Goal: Task Accomplishment & Management: Manage account settings

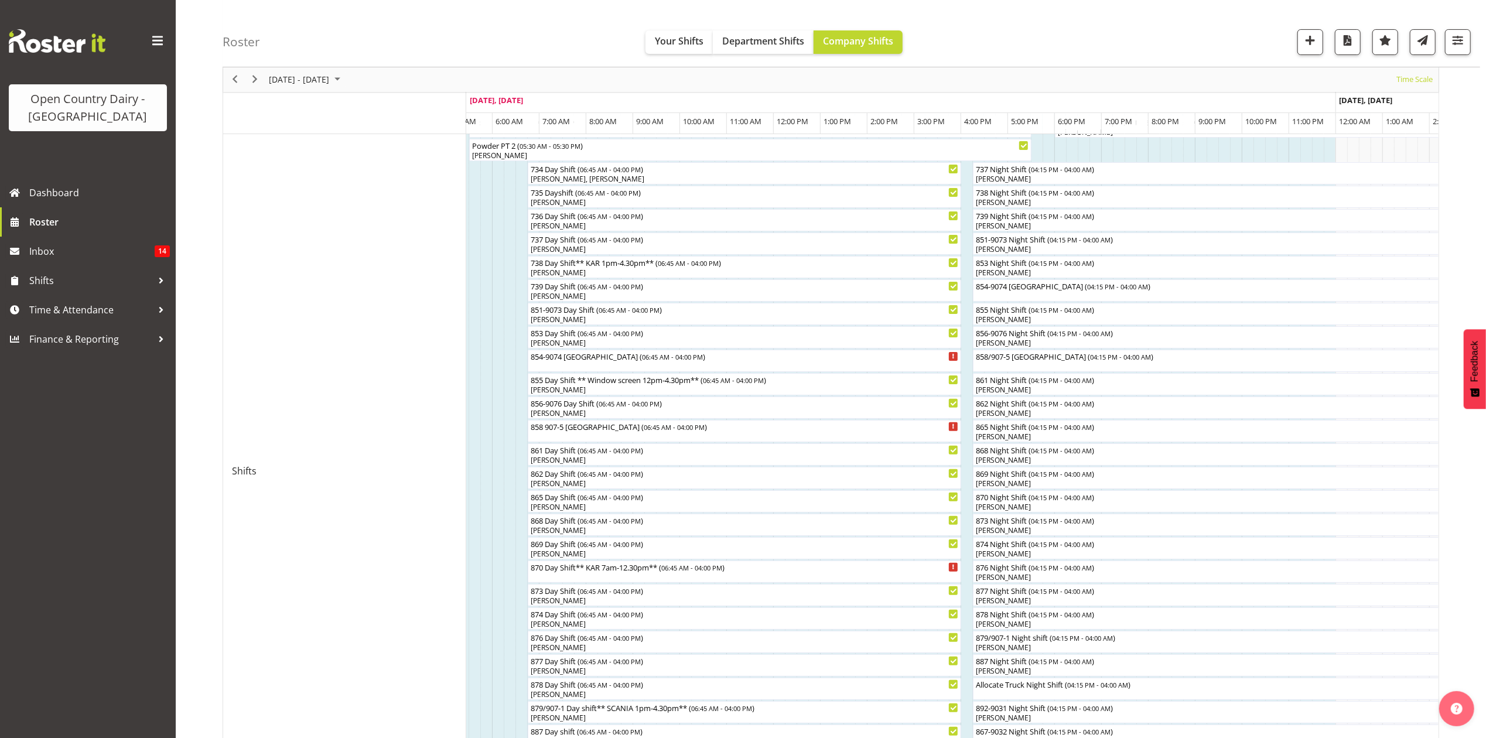
scroll to position [192, 0]
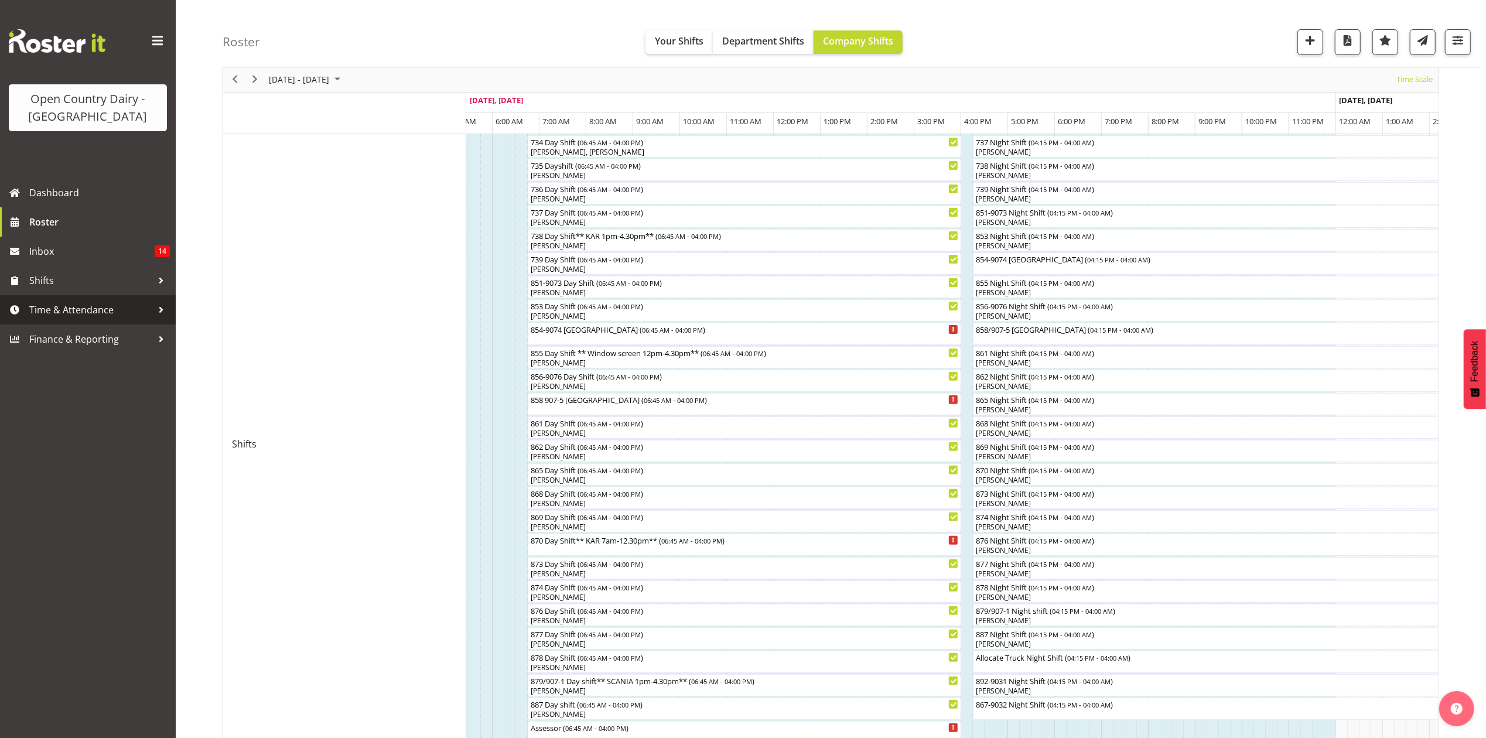
click at [68, 308] on span "Time & Attendance" at bounding box center [90, 310] width 123 height 18
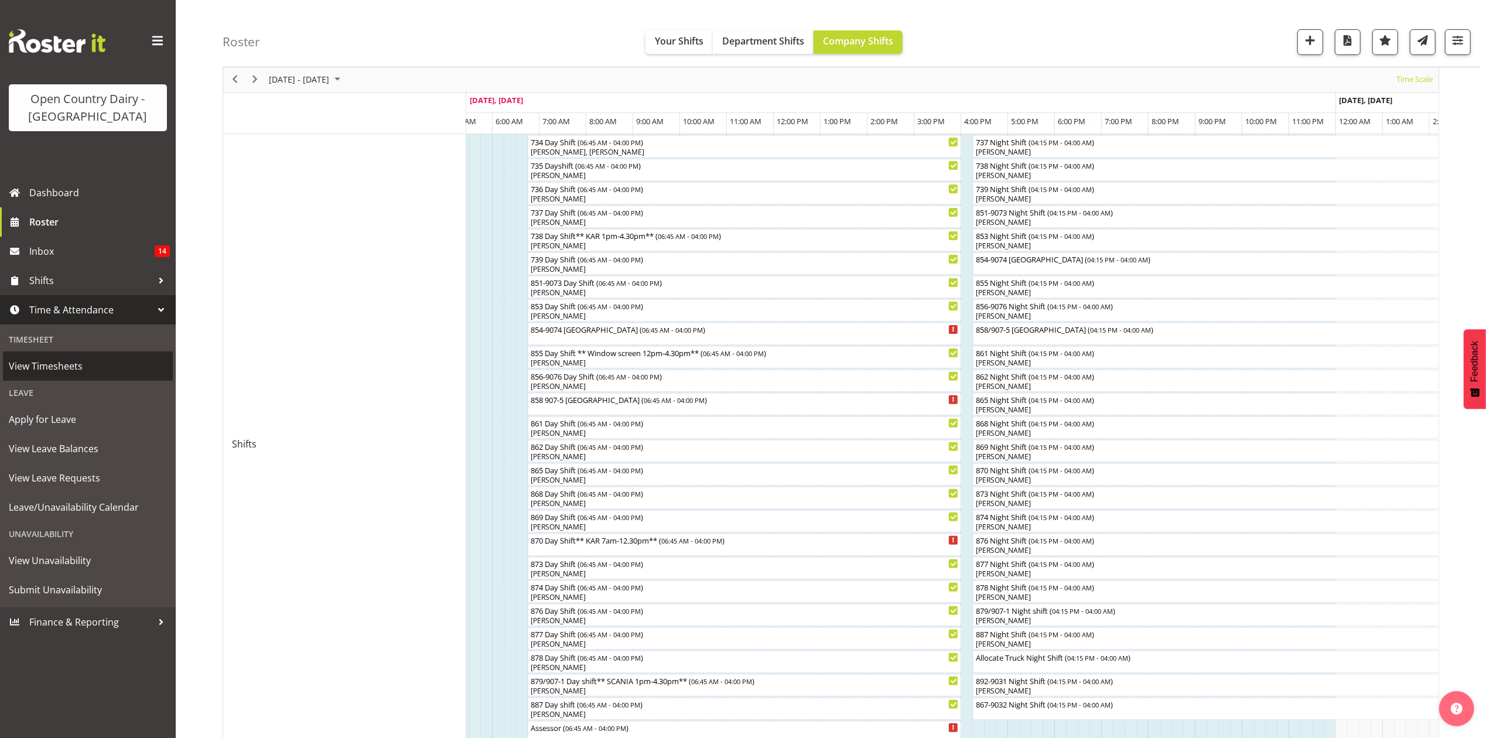
click at [40, 368] on span "View Timesheets" at bounding box center [88, 366] width 158 height 18
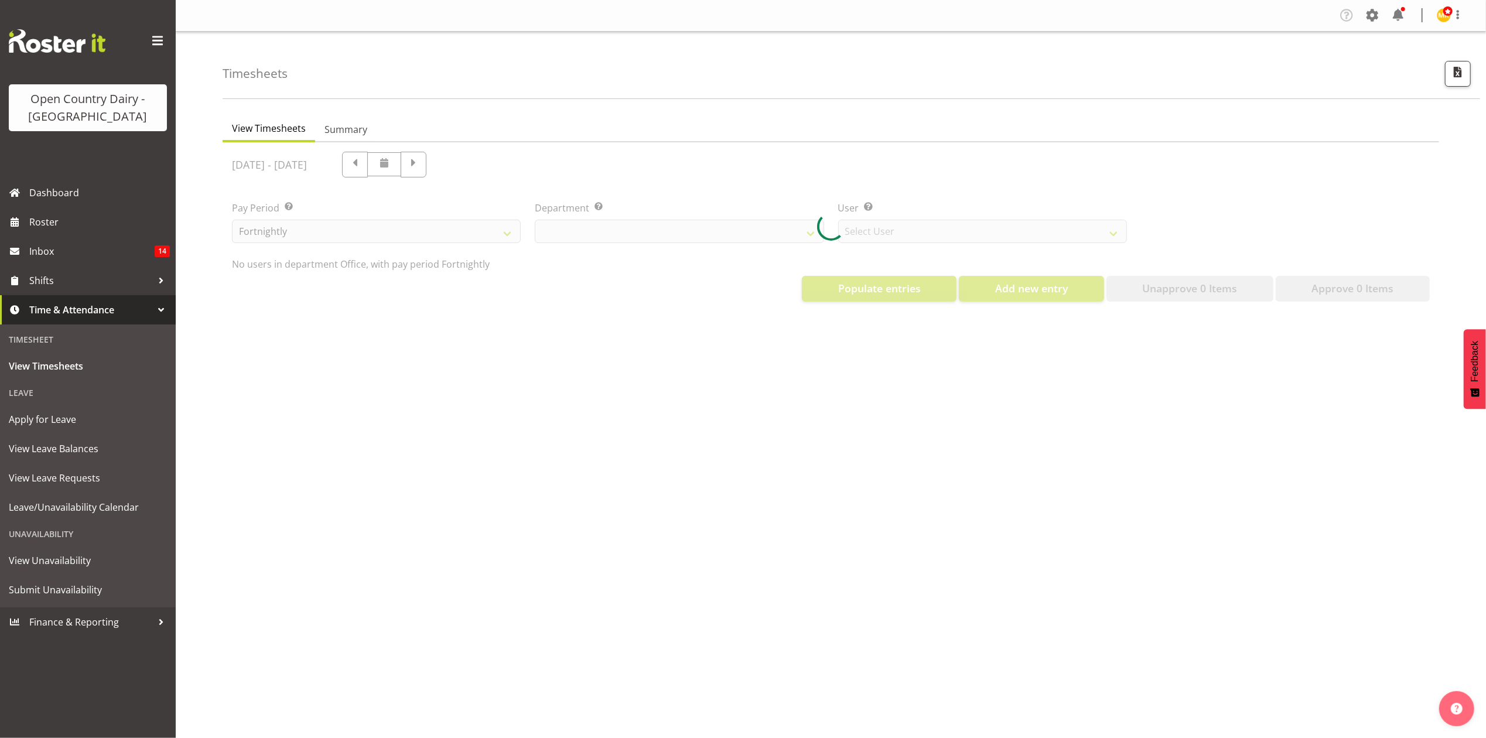
select select "699"
select select "8449"
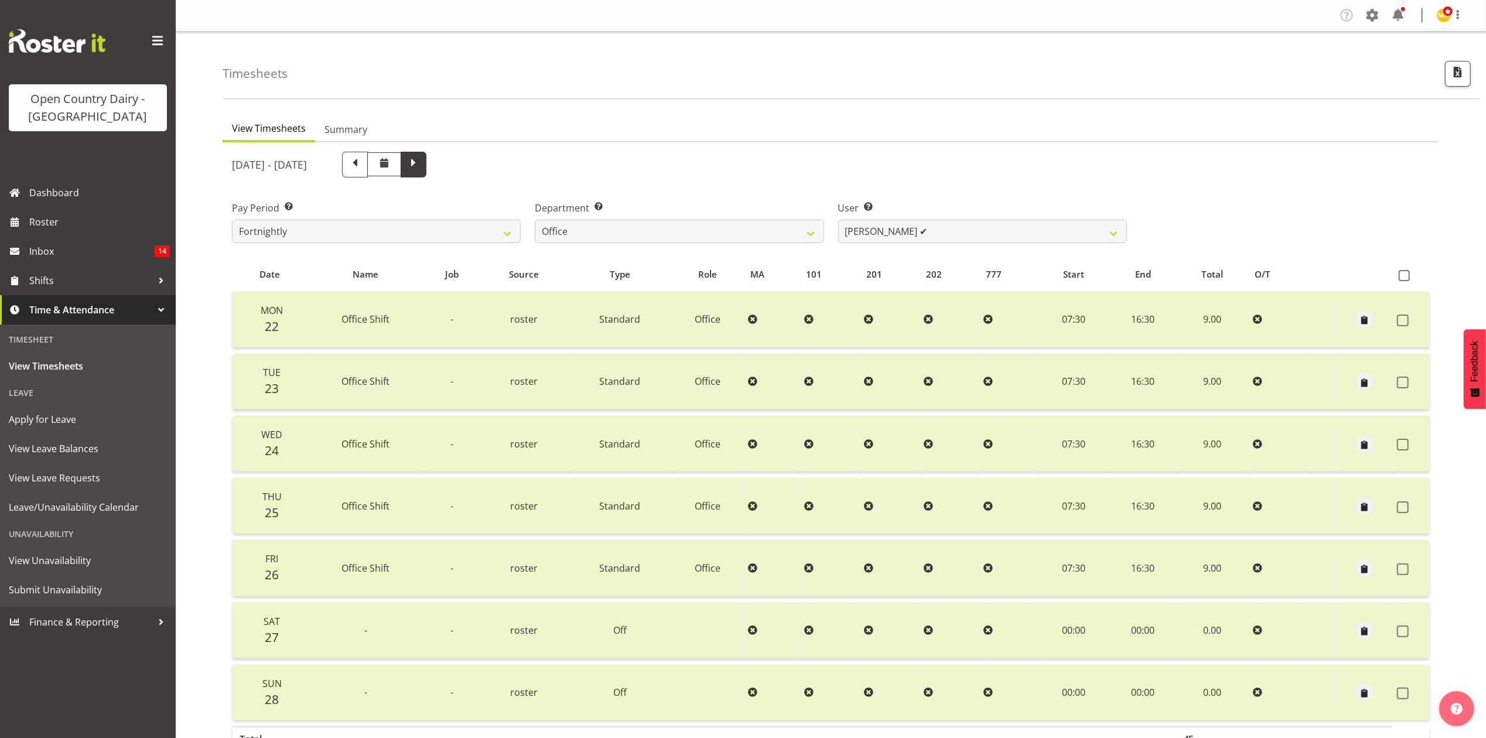
click at [421, 162] on span at bounding box center [413, 163] width 15 height 15
select select
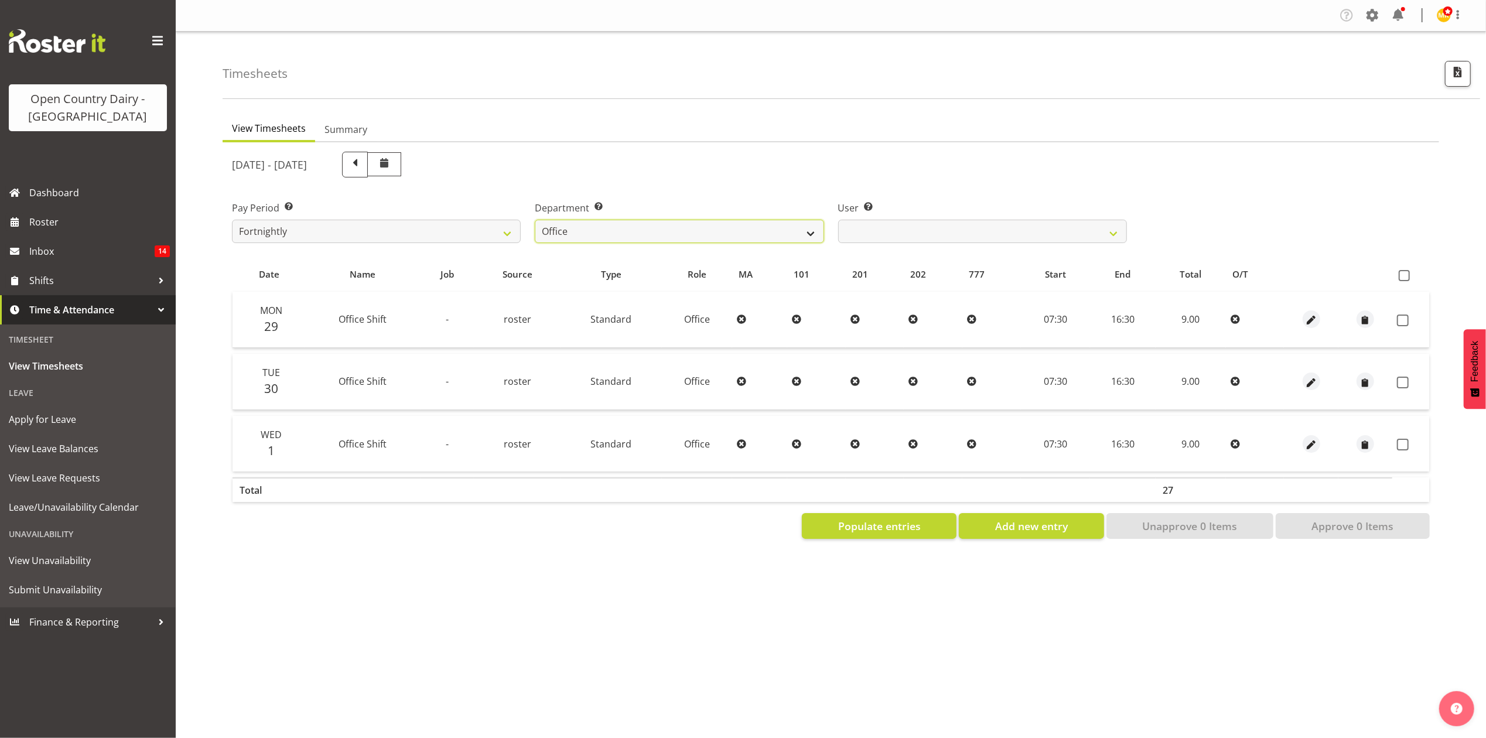
click at [806, 234] on select "734 735 736 737 738 739 851 853 854 855 856 858 861 862 865 867-9032 868 869 87…" at bounding box center [679, 231] width 289 height 23
select select "691"
click at [535, 220] on select "734 735 736 737 738 739 851 853 854 855 856 858 861 862 865 867-9032 868 869 87…" at bounding box center [679, 231] width 289 height 23
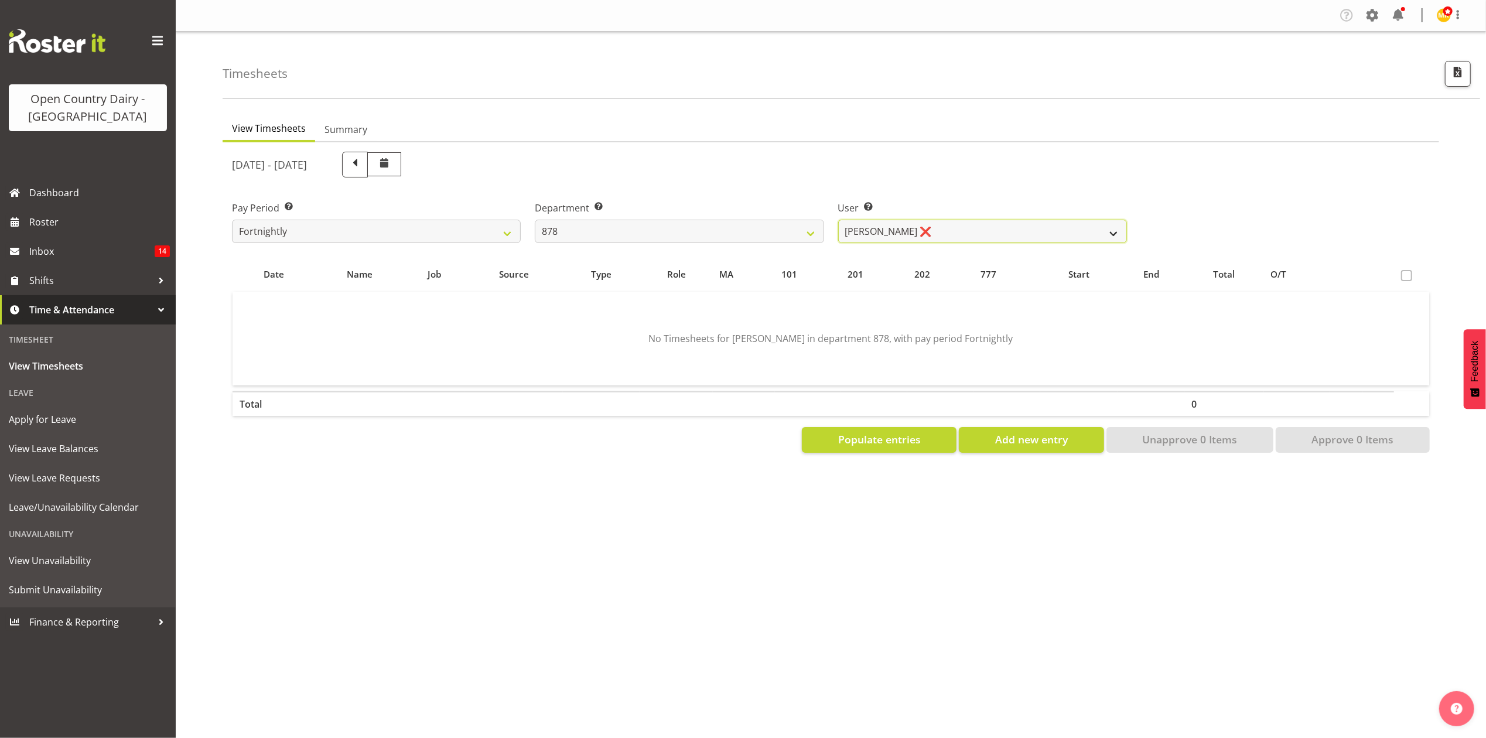
click at [1031, 225] on select "Athol Warnock ❌ Dean Tither ❌ Joshua Treymane ❌ Vinkie Botha ❌" at bounding box center [982, 231] width 289 height 23
select select "7455"
click at [838, 220] on select "Athol Warnock ❌ Dean Tither ❌ Joshua Treymane ❌ Vinkie Botha ❌" at bounding box center [982, 231] width 289 height 23
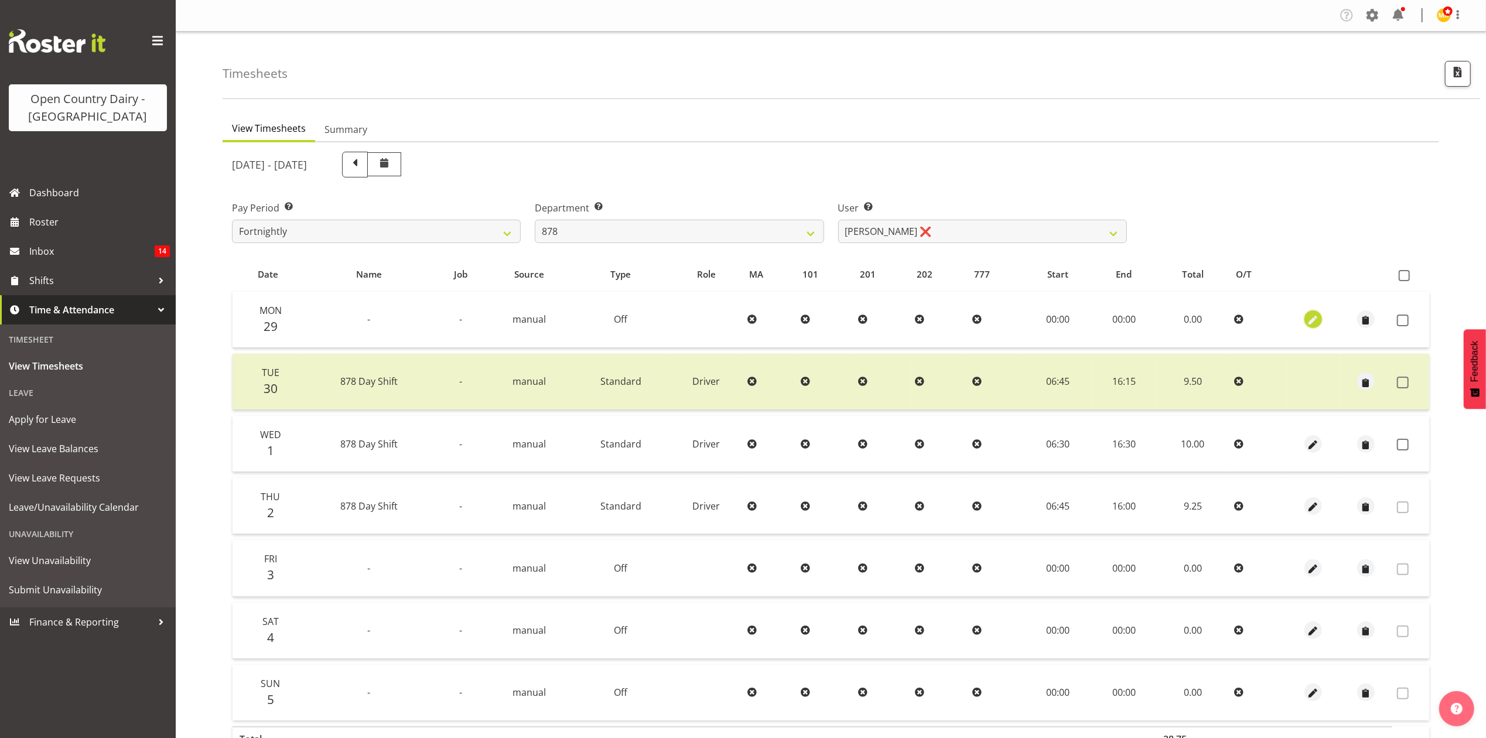
click at [1311, 317] on span "button" at bounding box center [1313, 320] width 13 height 13
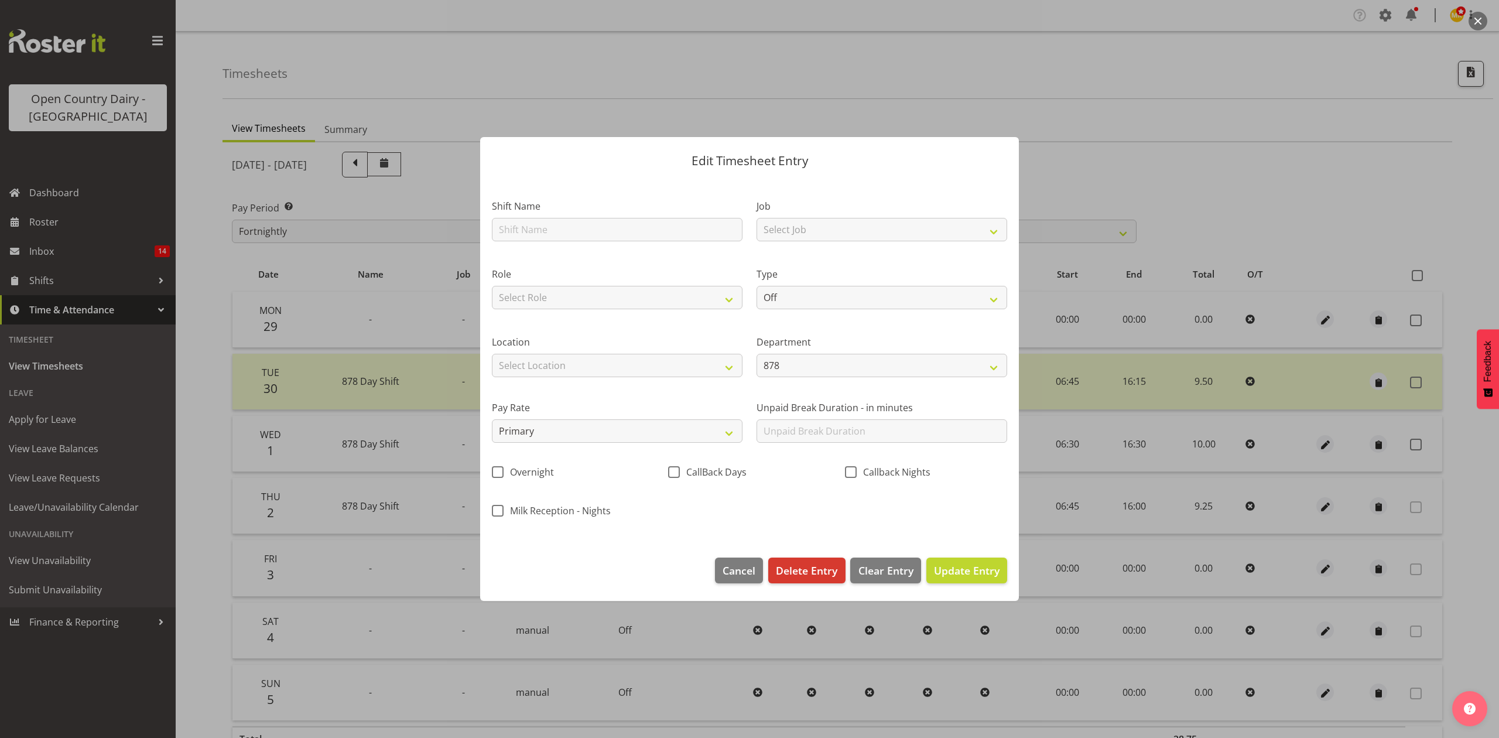
click at [401, 88] on div at bounding box center [749, 369] width 1499 height 738
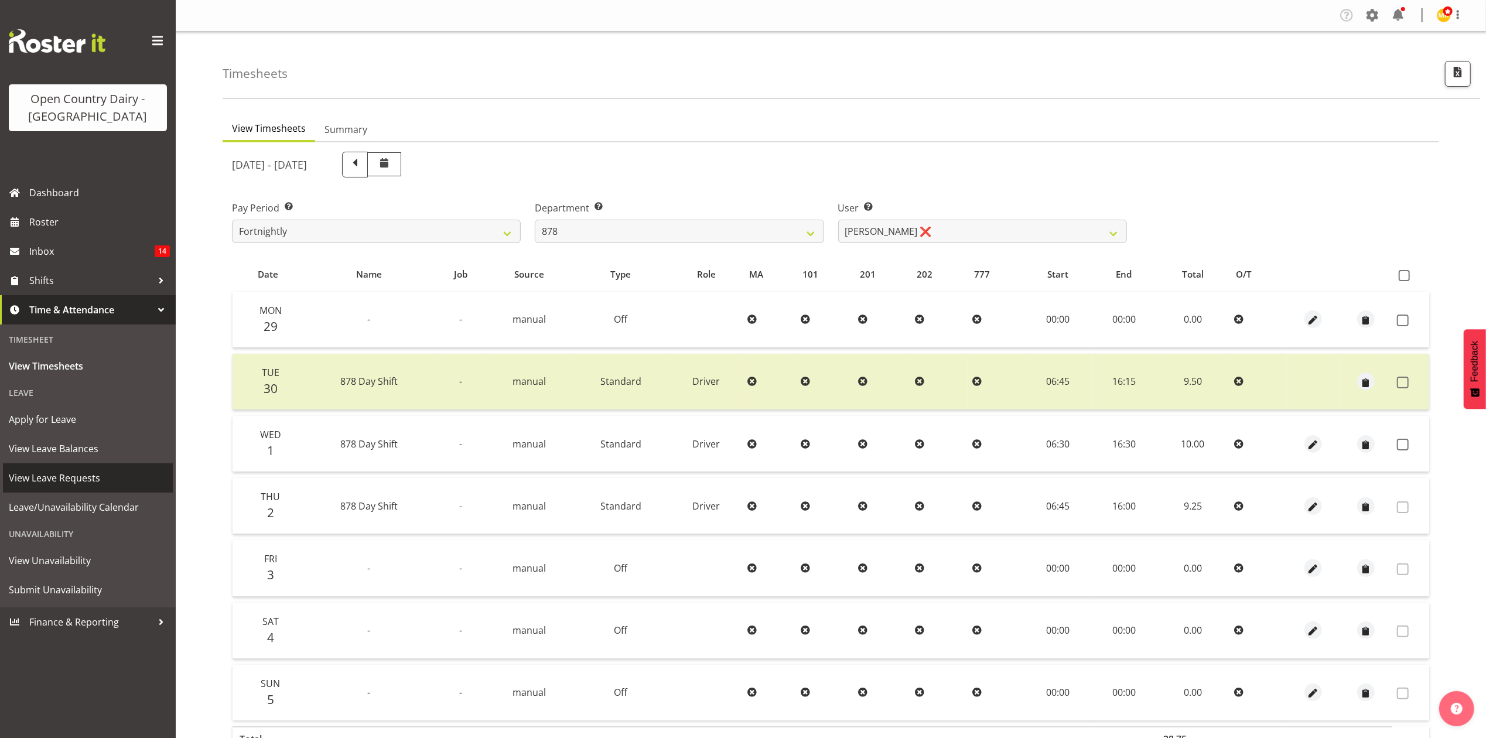
click at [43, 471] on span "View Leave Requests" at bounding box center [88, 478] width 158 height 18
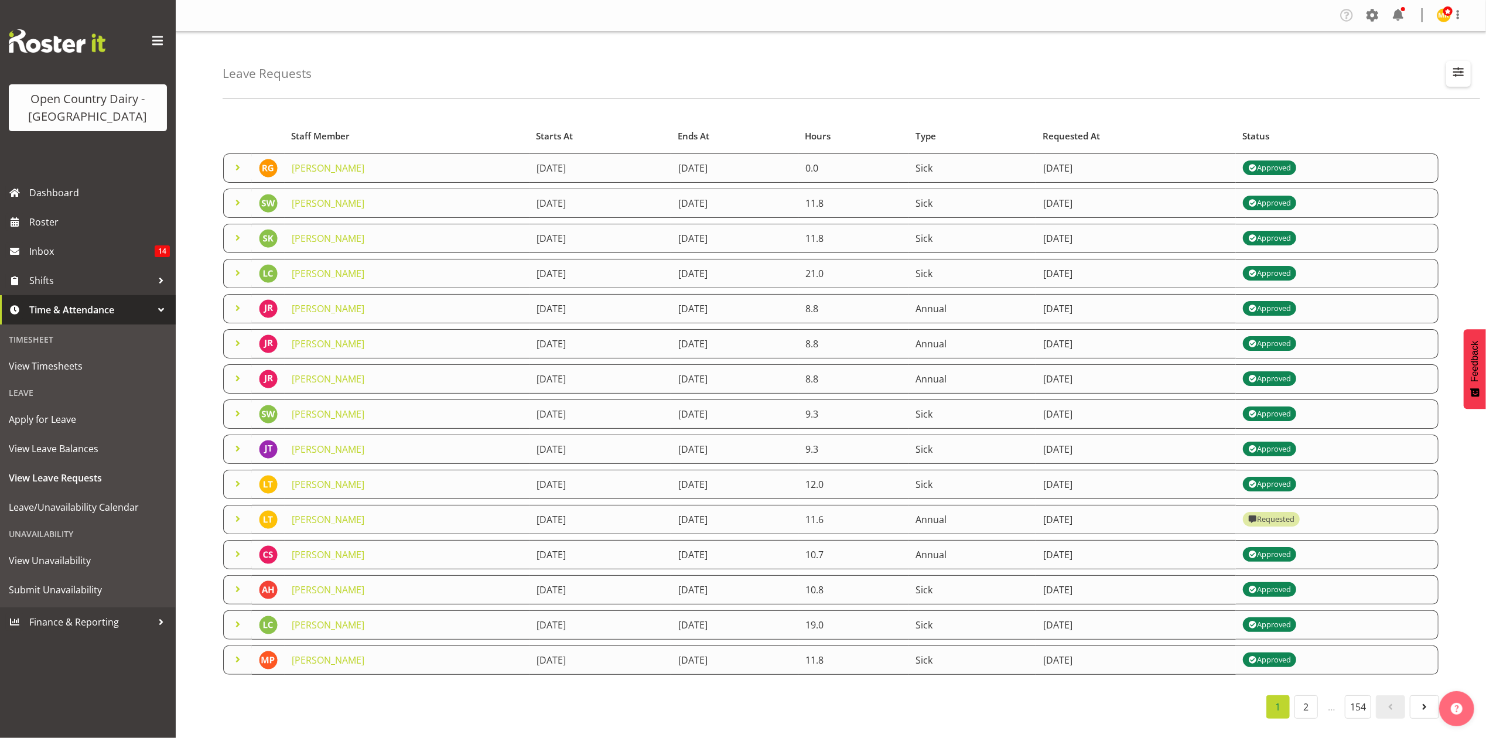
click at [1451, 82] on button "button" at bounding box center [1458, 74] width 25 height 26
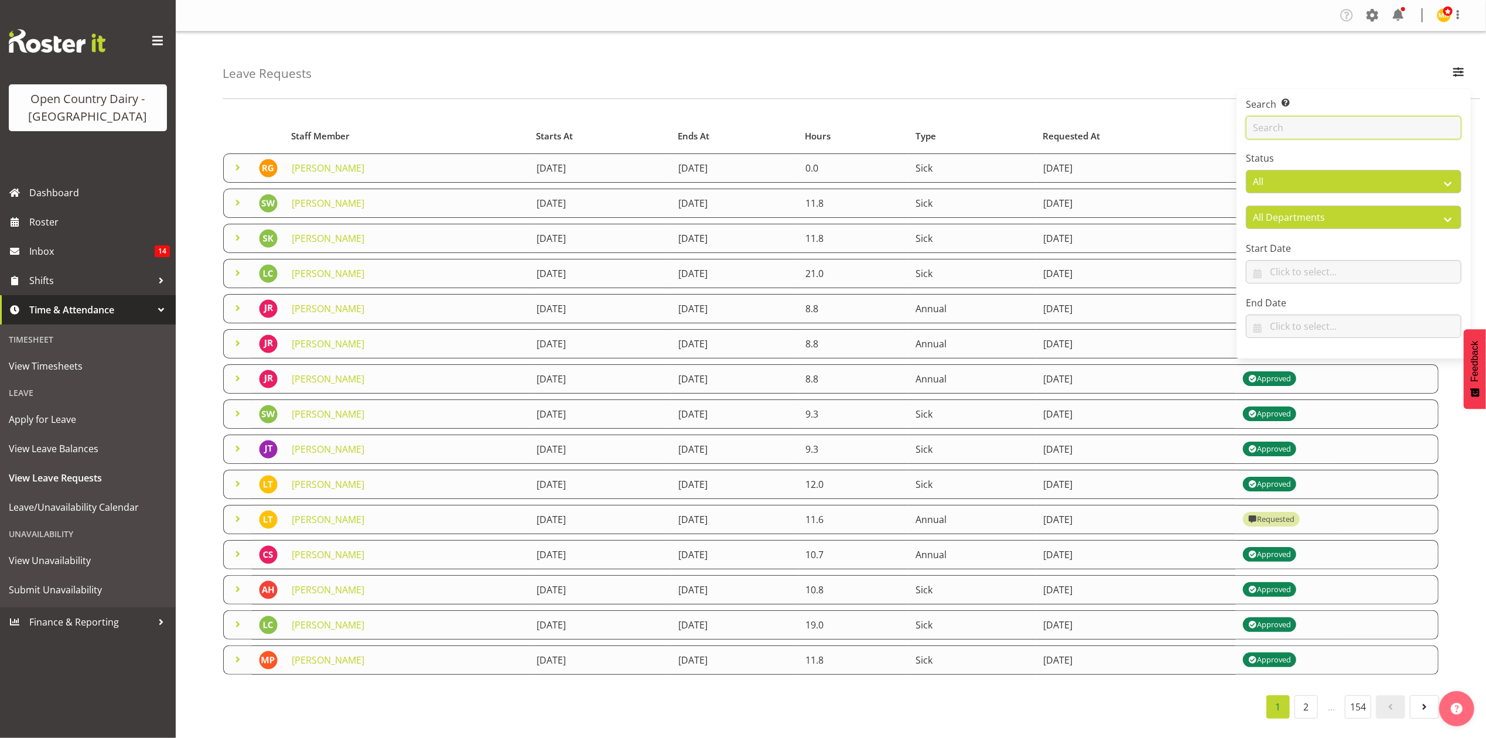
click at [1306, 132] on input "text" at bounding box center [1354, 127] width 216 height 23
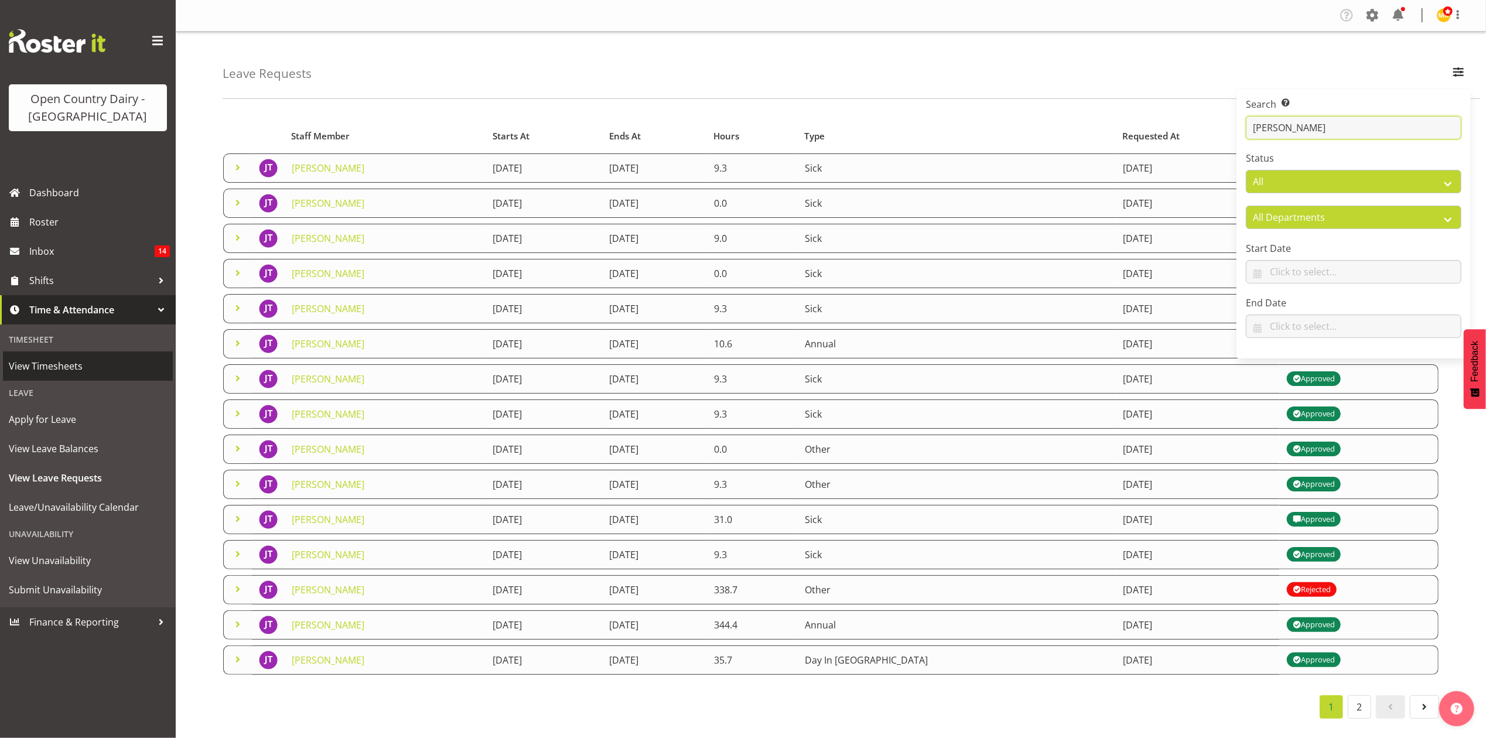
type input "josh"
click at [46, 362] on span "View Timesheets" at bounding box center [88, 366] width 158 height 18
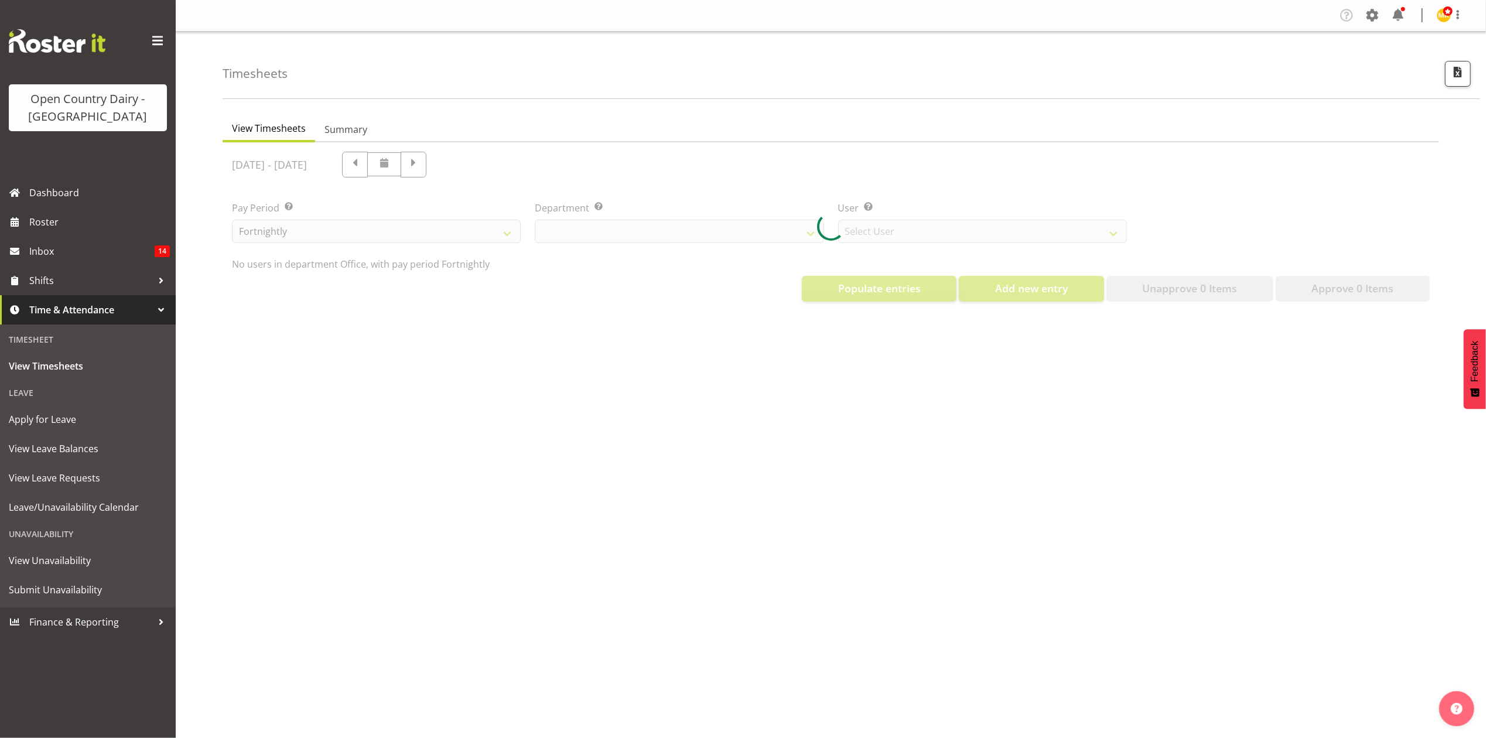
select select "699"
select select "8449"
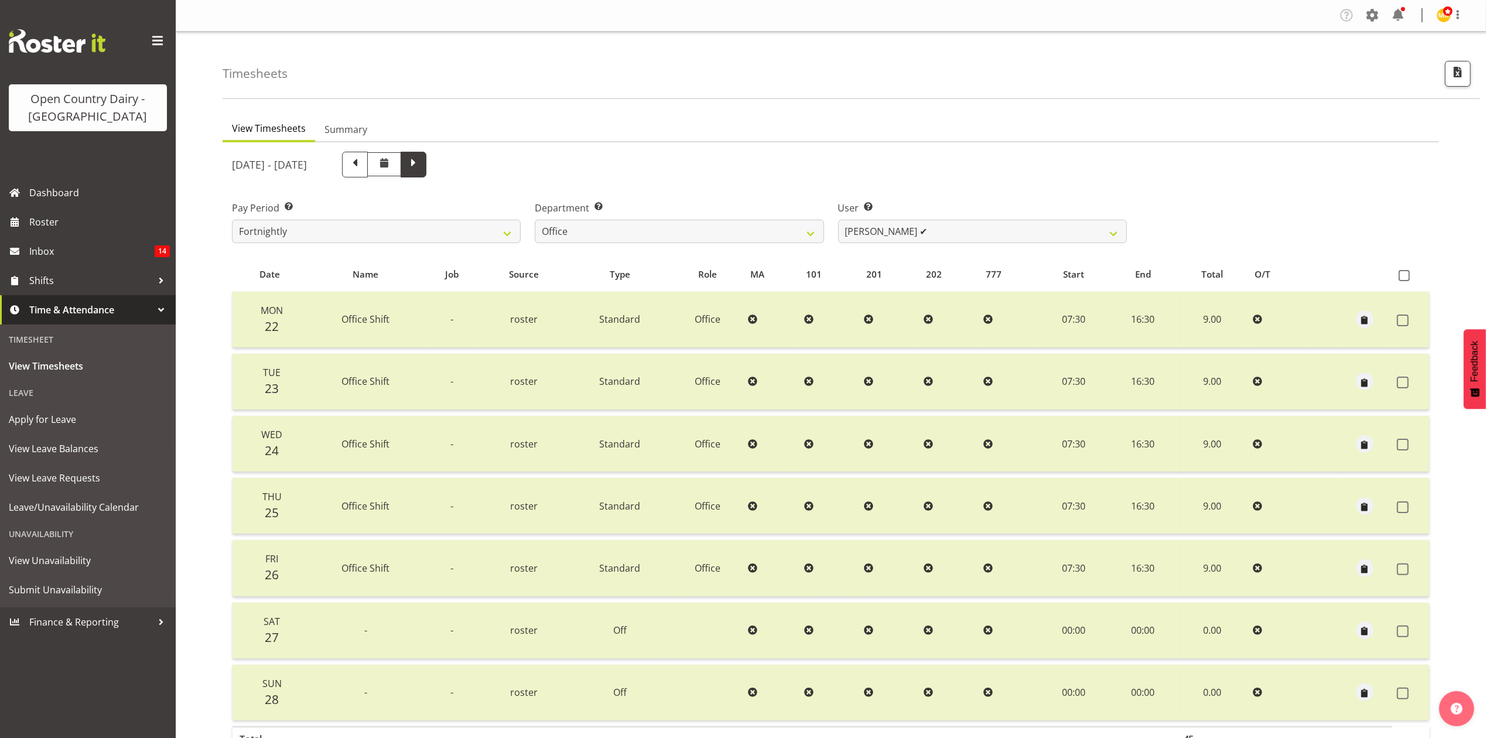
click at [421, 162] on span at bounding box center [413, 163] width 15 height 15
select select
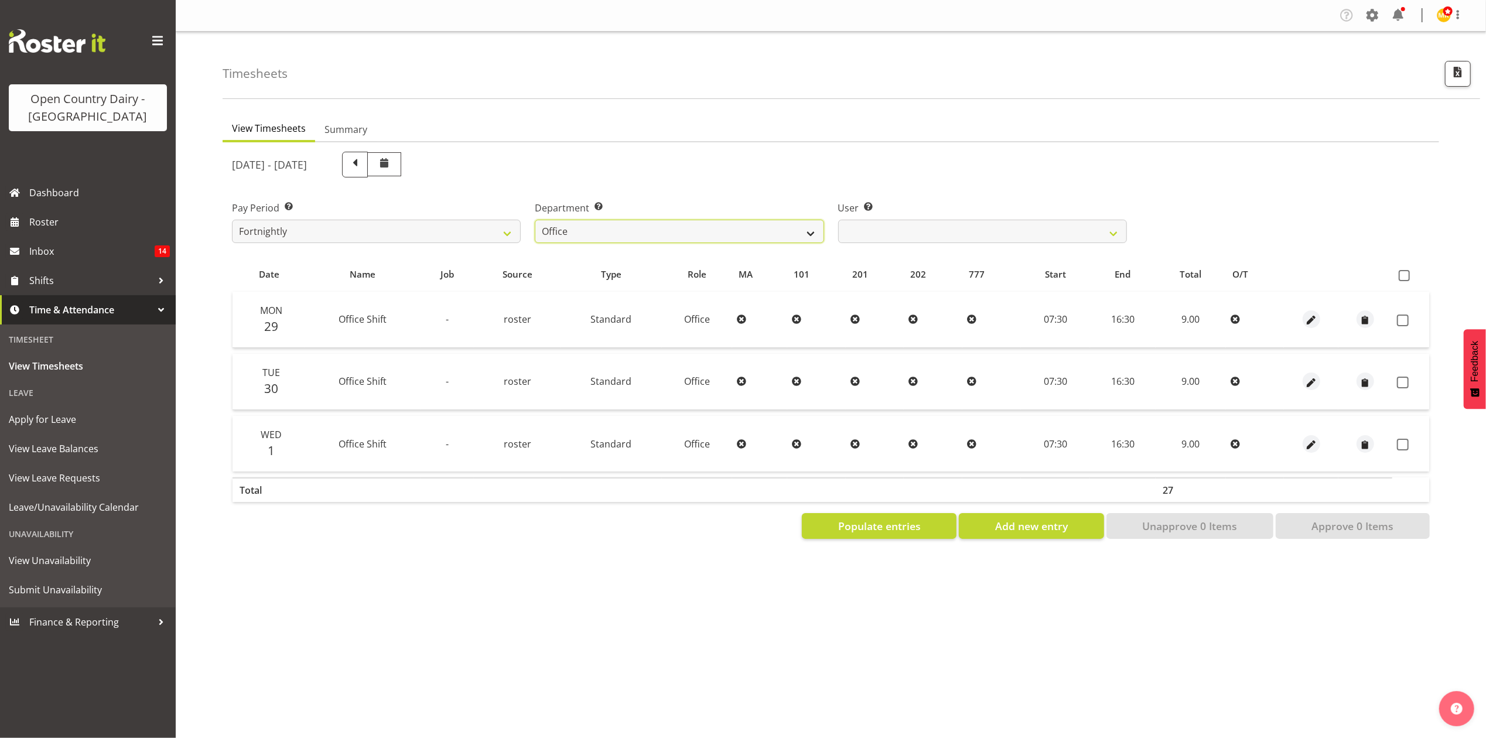
click at [809, 230] on select "734 735 736 737 738 739 851 853 854 855 856 858 861 862 865 867-9032 868 869 87…" at bounding box center [679, 231] width 289 height 23
select select "691"
click at [535, 220] on select "734 735 736 737 738 739 851 853 854 855 856 858 861 862 865 867-9032 868 869 87…" at bounding box center [679, 231] width 289 height 23
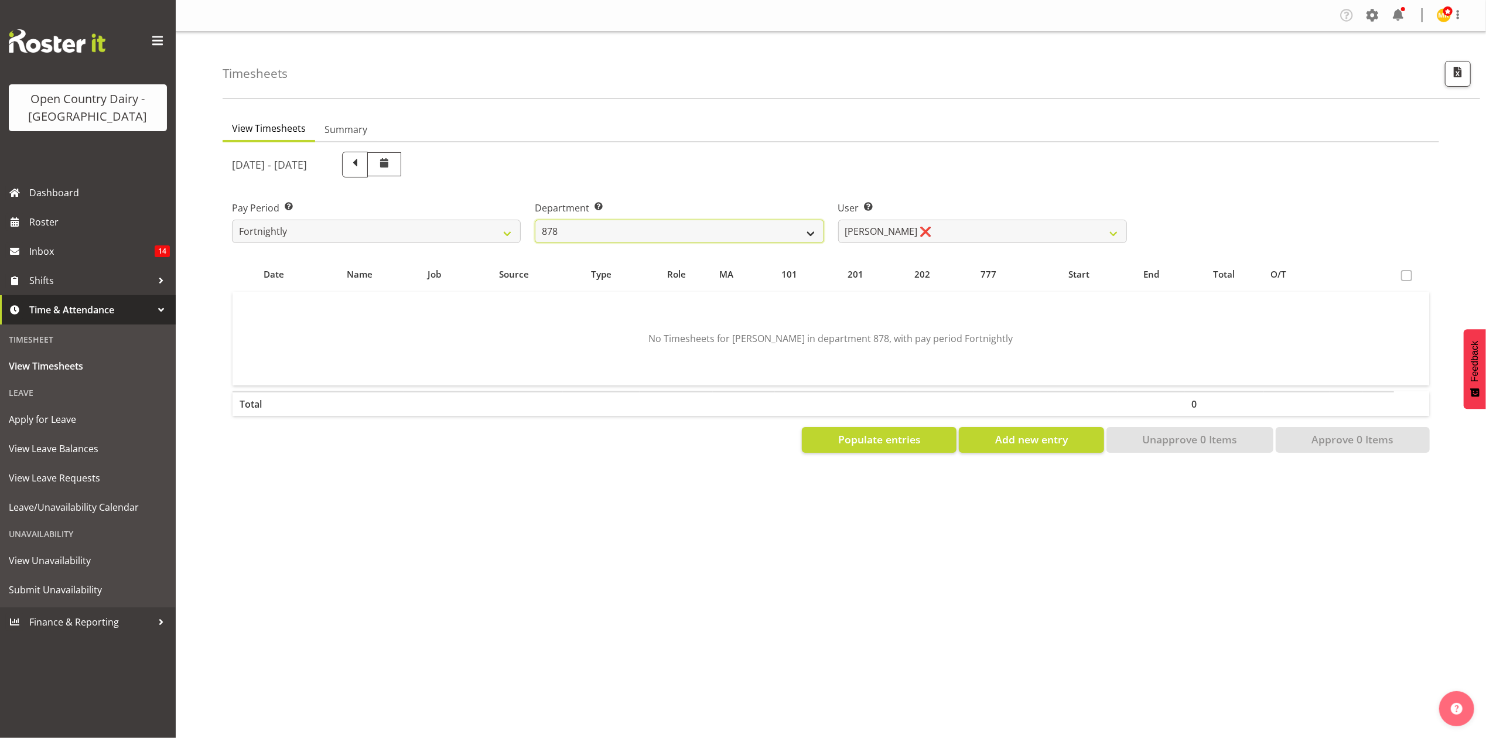
click at [805, 230] on select "734 735 736 737 738 739 851 853 854 855 856 858 861 862 865 867-9032 868 869 87…" at bounding box center [679, 231] width 289 height 23
click at [1102, 231] on select "Athol Warnock ❌ Dean Tither ❌ Joshua Treymane ❌ Vinkie Botha ❌" at bounding box center [982, 231] width 289 height 23
select select "7455"
click at [838, 220] on select "Athol Warnock ❌ Dean Tither ❌ Joshua Treymane ❌ Vinkie Botha ❌" at bounding box center [982, 231] width 289 height 23
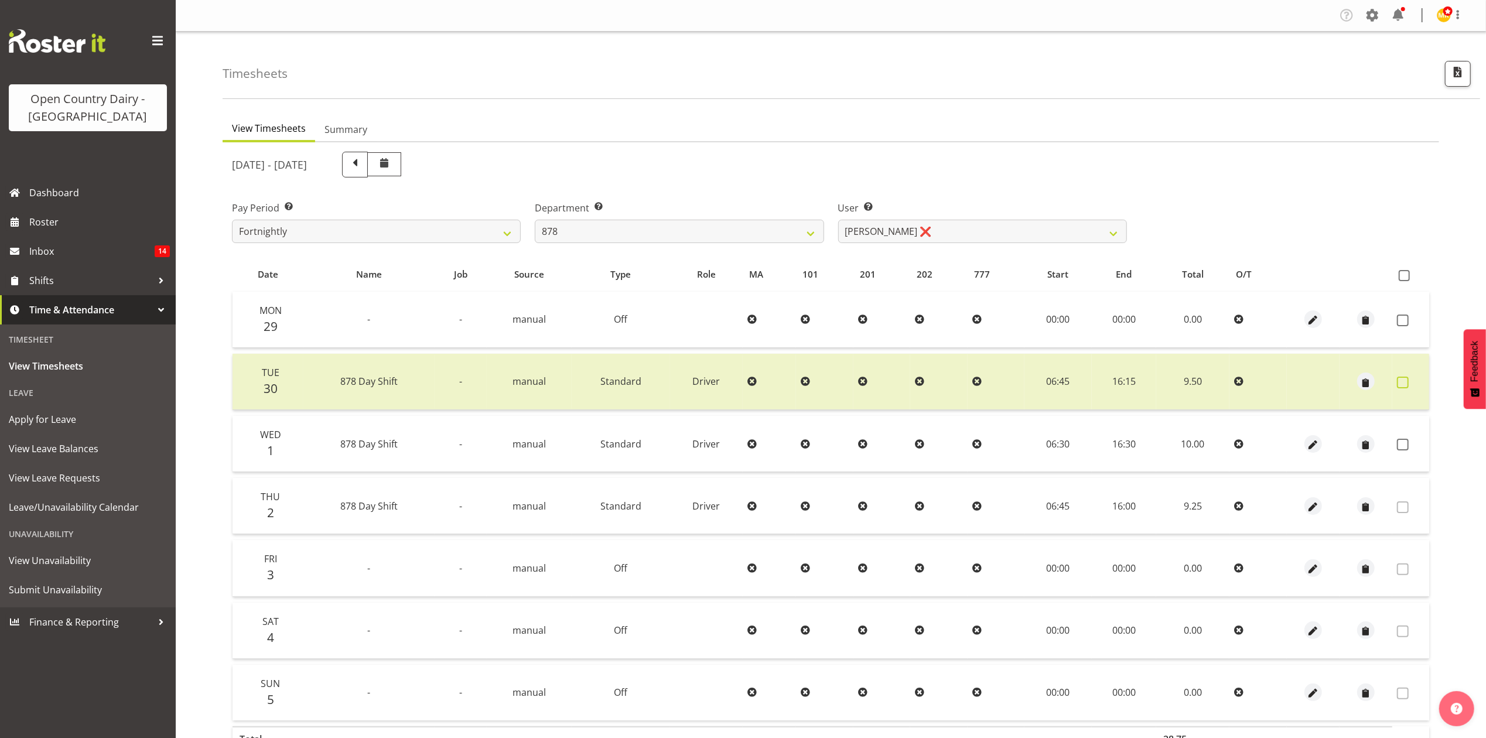
click at [1401, 378] on span at bounding box center [1403, 383] width 12 height 12
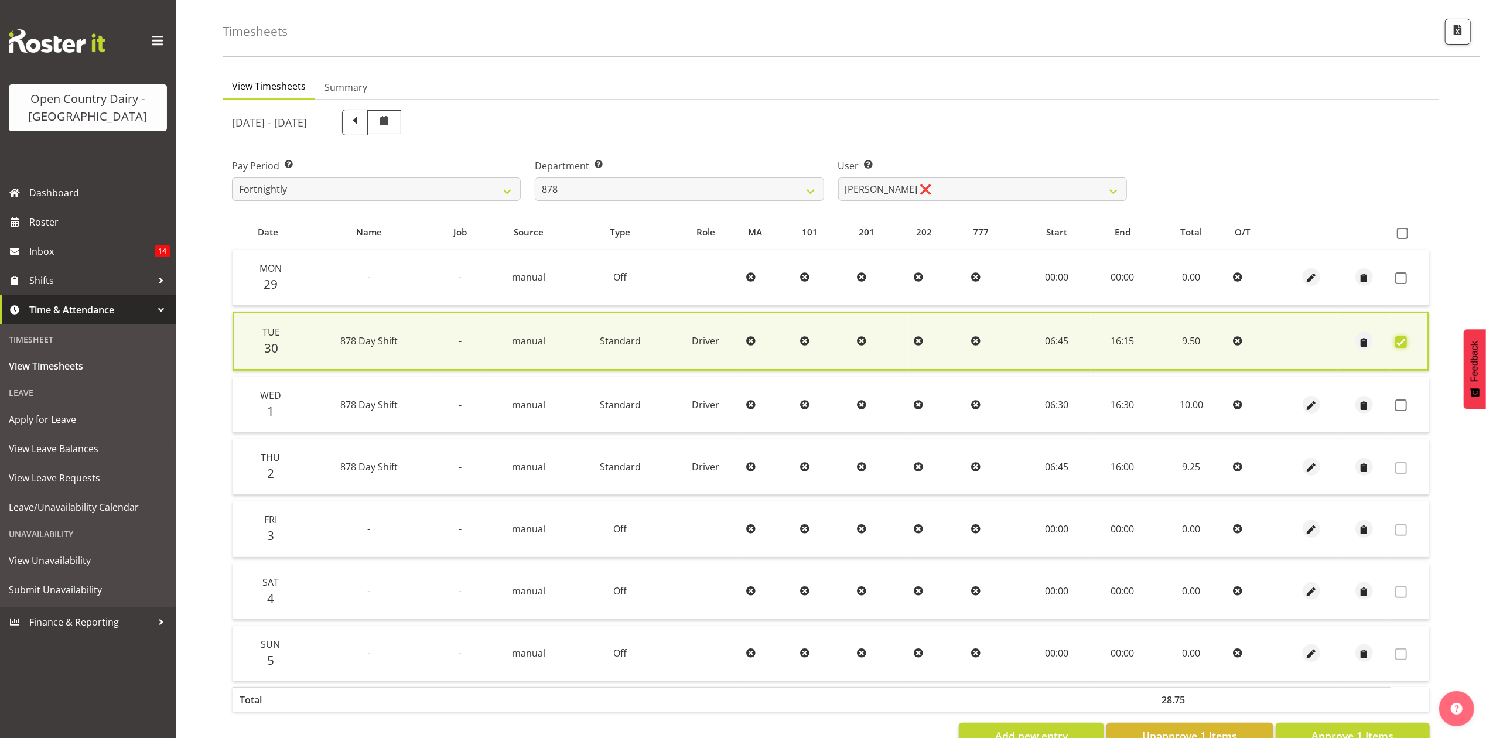
scroll to position [81, 0]
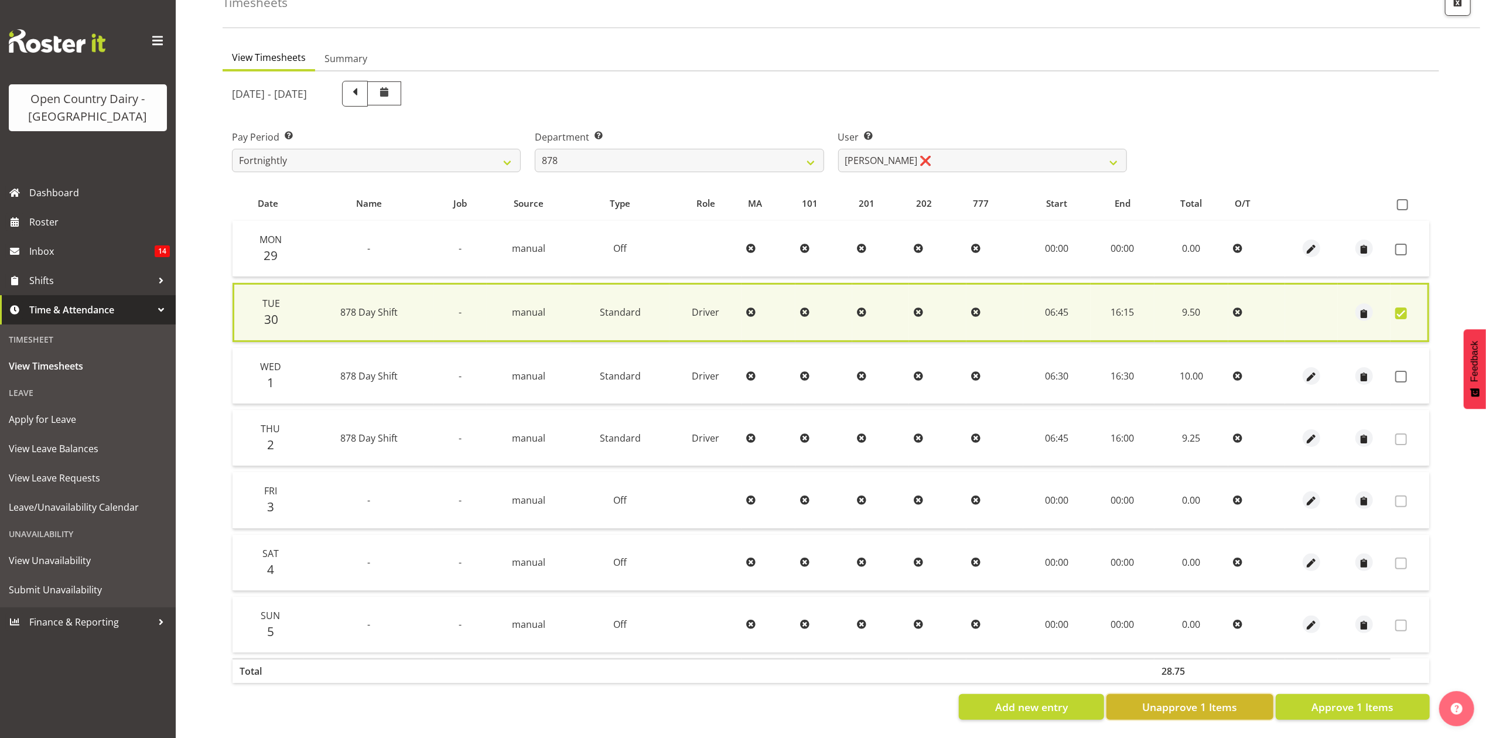
click at [1186, 699] on span "Unapprove 1 Items" at bounding box center [1189, 706] width 95 height 15
checkbox input "false"
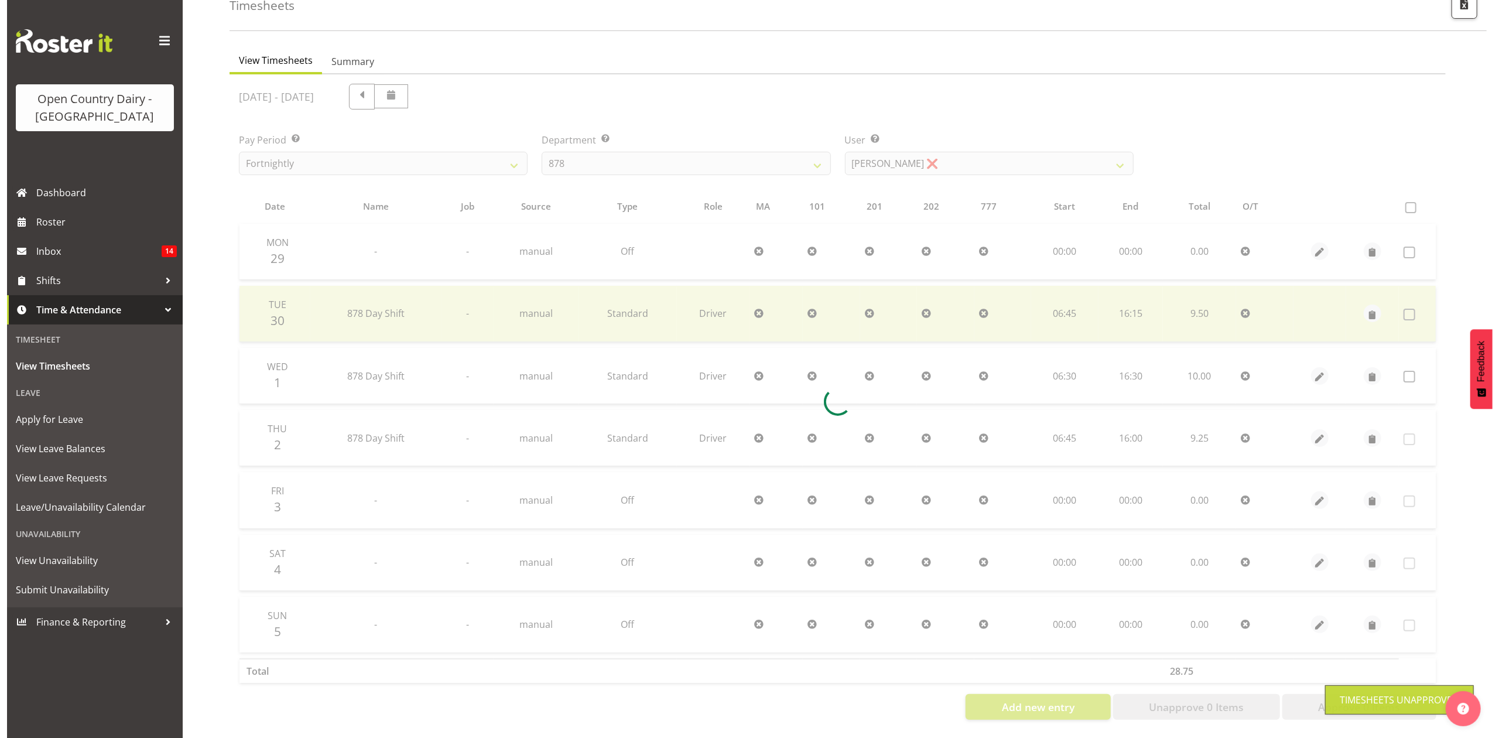
scroll to position [78, 0]
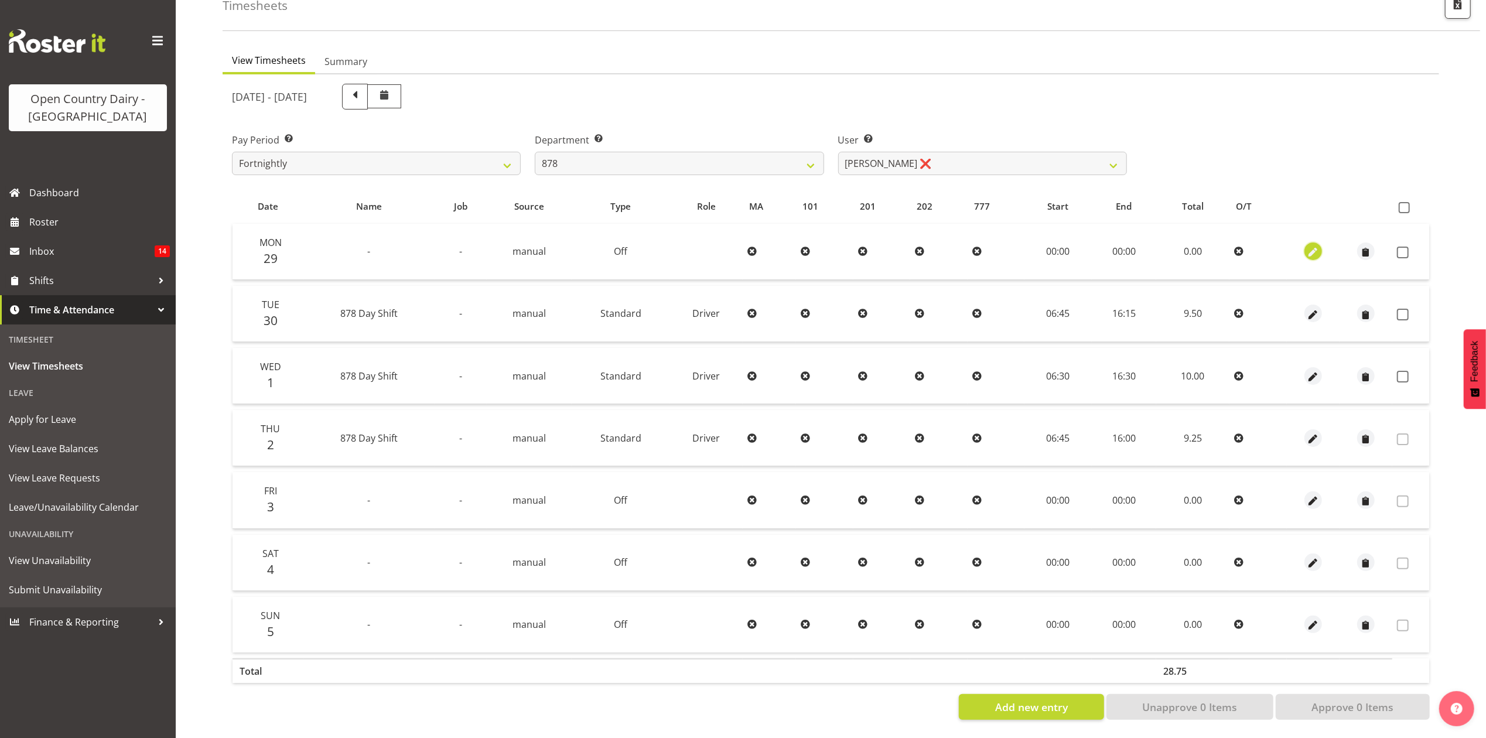
click at [1312, 246] on span "button" at bounding box center [1313, 252] width 13 height 13
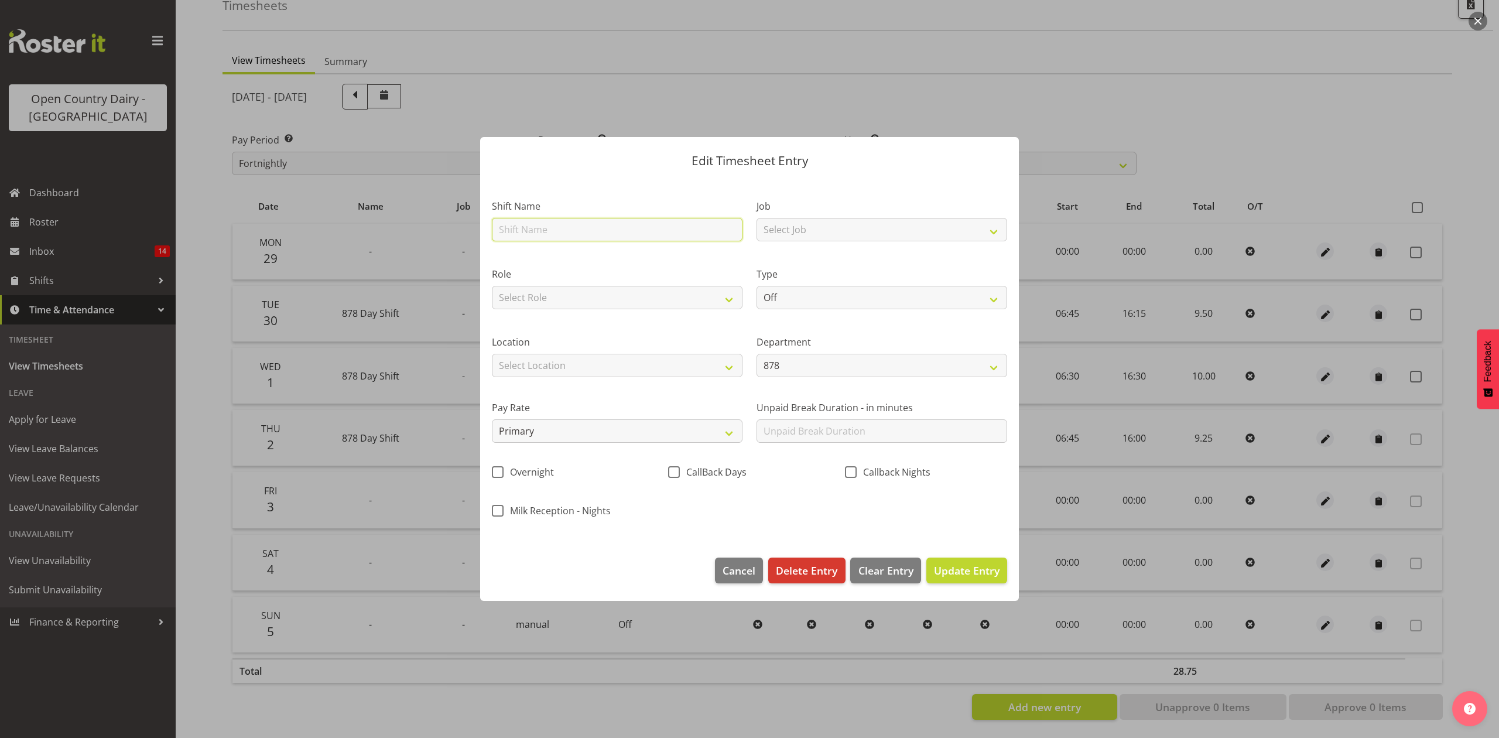
click at [565, 231] on input "text" at bounding box center [617, 229] width 251 height 23
type input "leave"
click at [797, 298] on select "Off Standard Public Holiday Public Holiday (Worked) Day In Lieu Annual Leave Si…" at bounding box center [882, 297] width 251 height 23
select select "Sick"
click at [757, 286] on select "Off Standard Public Holiday Public Holiday (Worked) Day In Lieu Annual Leave Si…" at bounding box center [882, 297] width 251 height 23
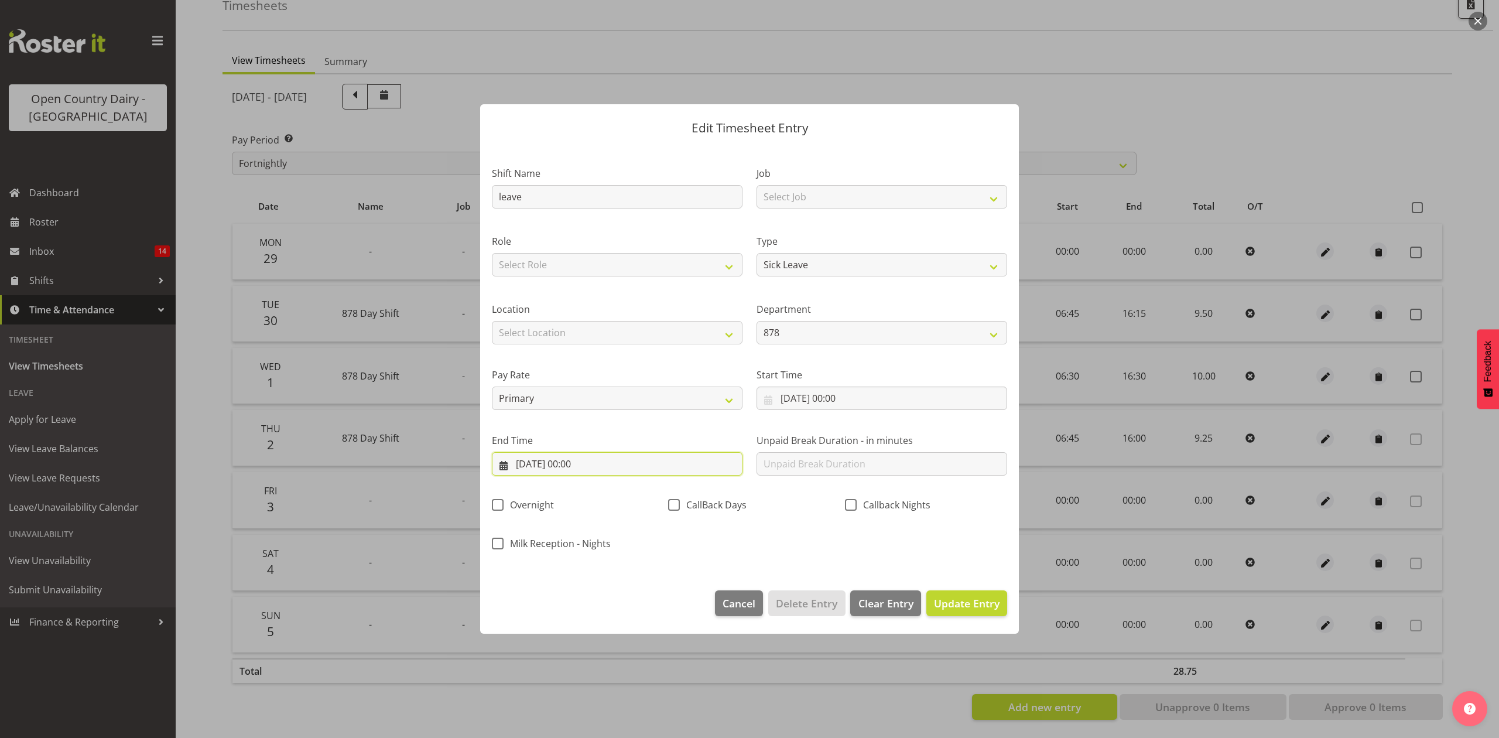
click at [583, 467] on input "29/09/2025, 00:00" at bounding box center [617, 463] width 251 height 23
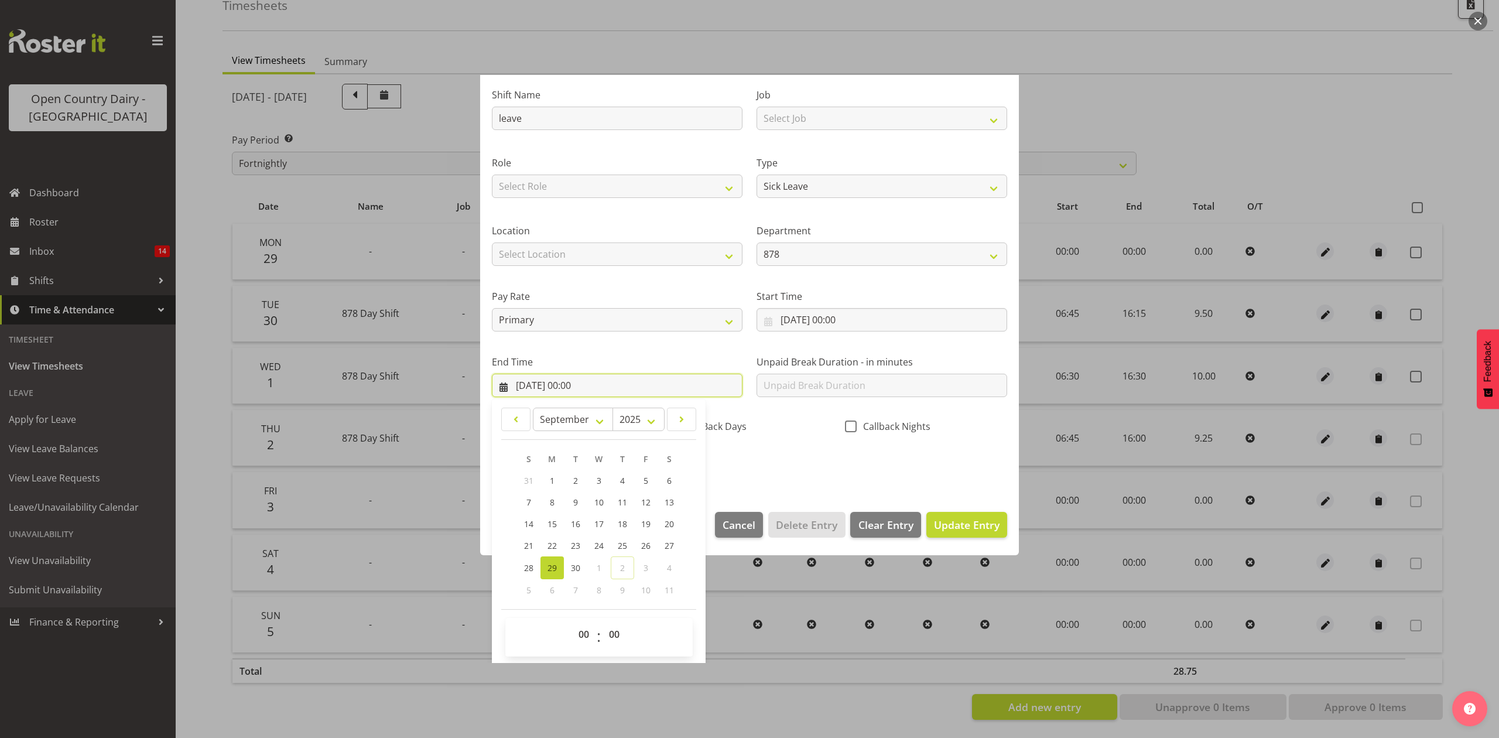
scroll to position [80, 0]
click at [589, 634] on select "00 01 02 03 04 05 06 07 08 09 10 11 12 13 14 15 16 17 18 19 20 21 22 23" at bounding box center [585, 632] width 26 height 23
select select "9"
click at [572, 622] on select "00 01 02 03 04 05 06 07 08 09 10 11 12 13 14 15 16 17 18 19 20 21 22 23" at bounding box center [585, 632] width 26 height 23
type input "29/09/2025, 09:00"
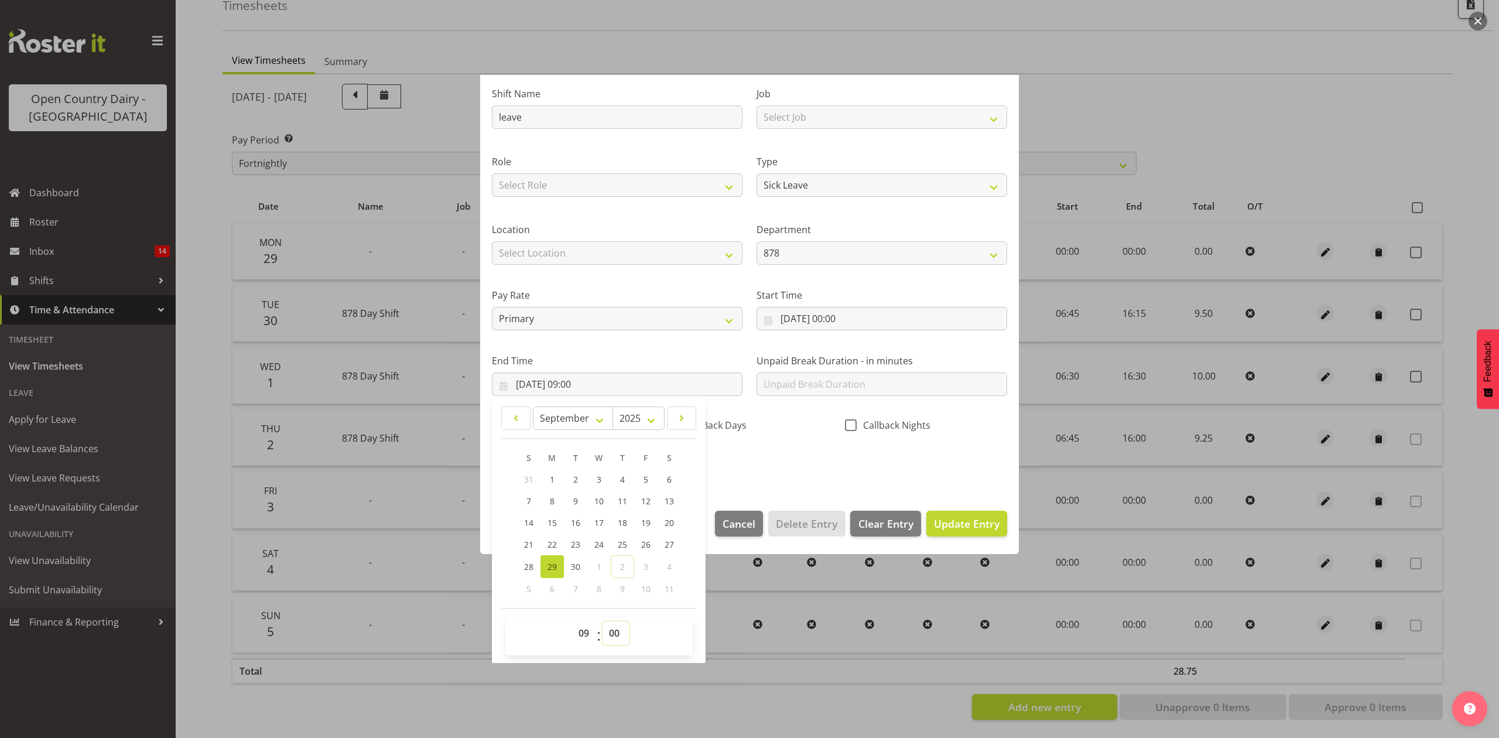
click at [617, 637] on select "00 01 02 03 04 05 06 07 08 09 10 11 12 13 14 15 16 17 18 19 20 21 22 23 24 25 2…" at bounding box center [616, 632] width 26 height 23
select select "46"
click at [603, 622] on select "00 01 02 03 04 05 06 07 08 09 10 11 12 13 14 15 16 17 18 19 20 21 22 23 24 25 2…" at bounding box center [616, 632] width 26 height 23
type input "29/09/2025, 09:46"
click at [966, 525] on span "Update Entry" at bounding box center [967, 524] width 66 height 14
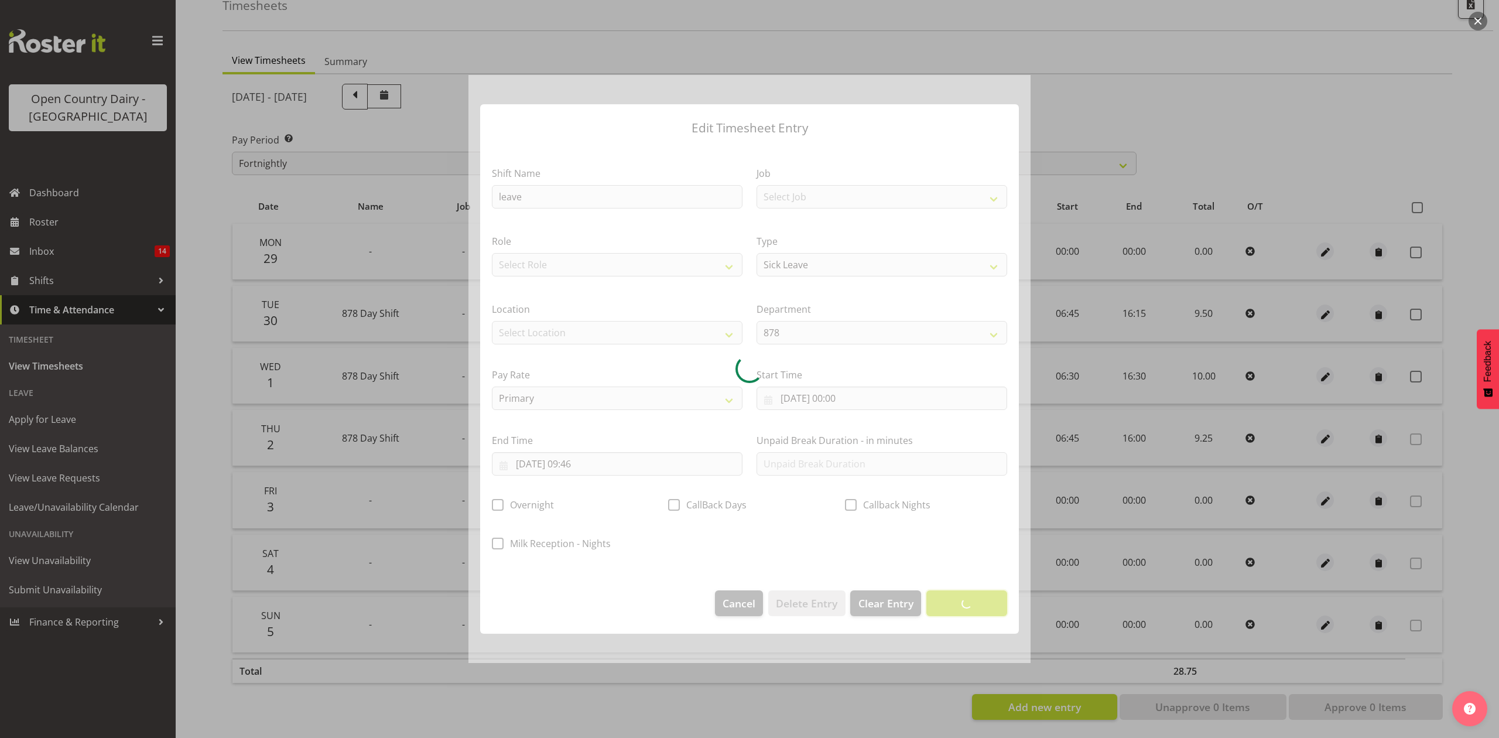
scroll to position [0, 0]
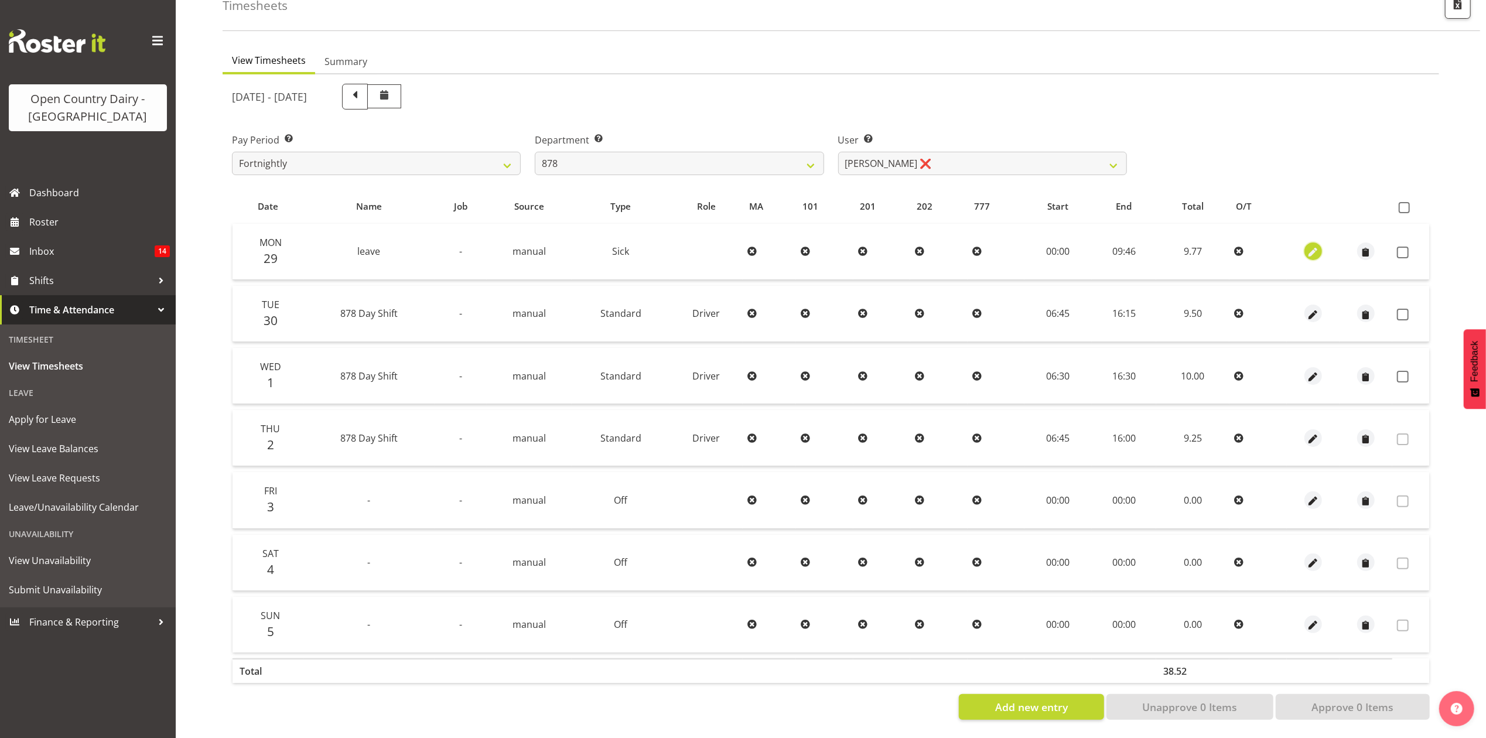
click at [1319, 242] on button "button" at bounding box center [1313, 251] width 18 height 18
select select "Sick"
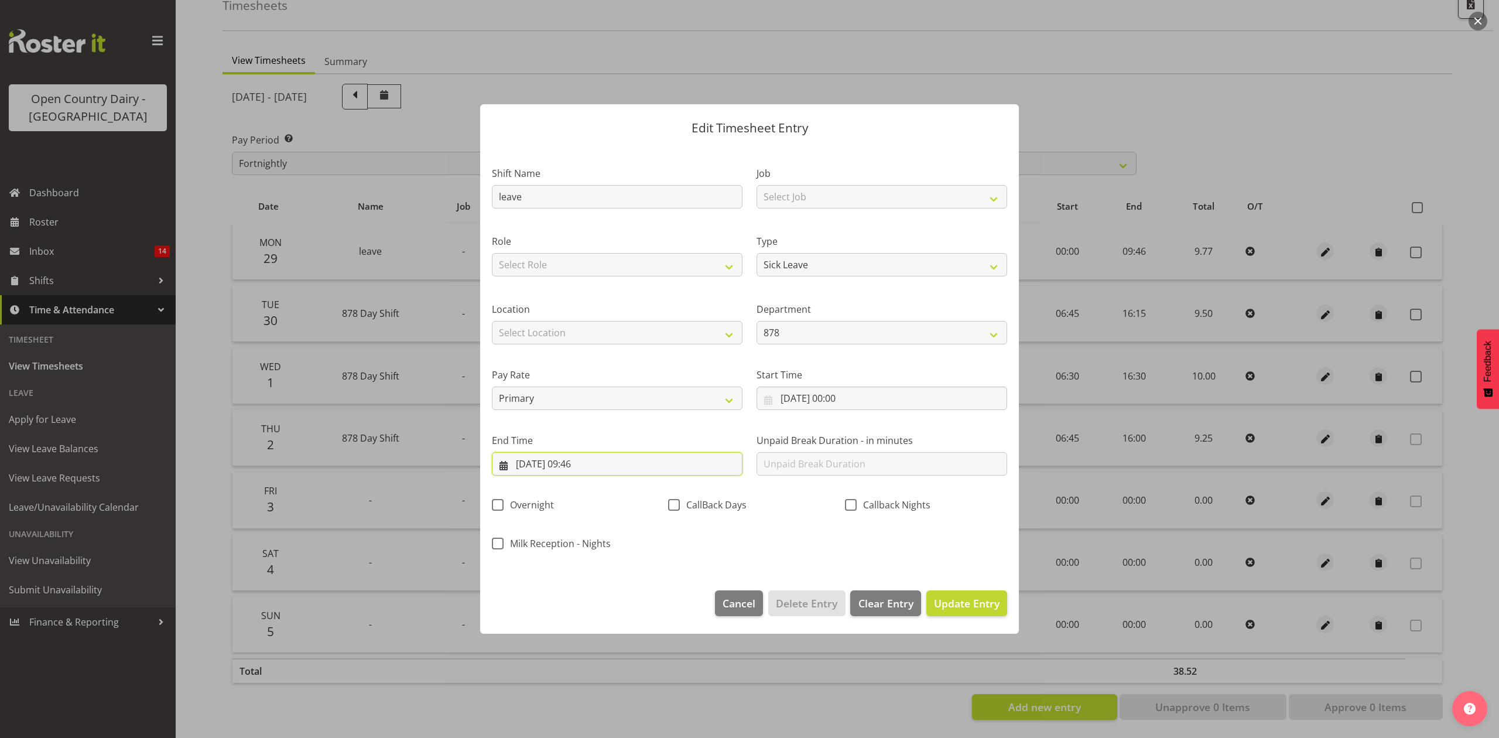
click at [586, 465] on input "29/09/2025, 09:46" at bounding box center [617, 463] width 251 height 23
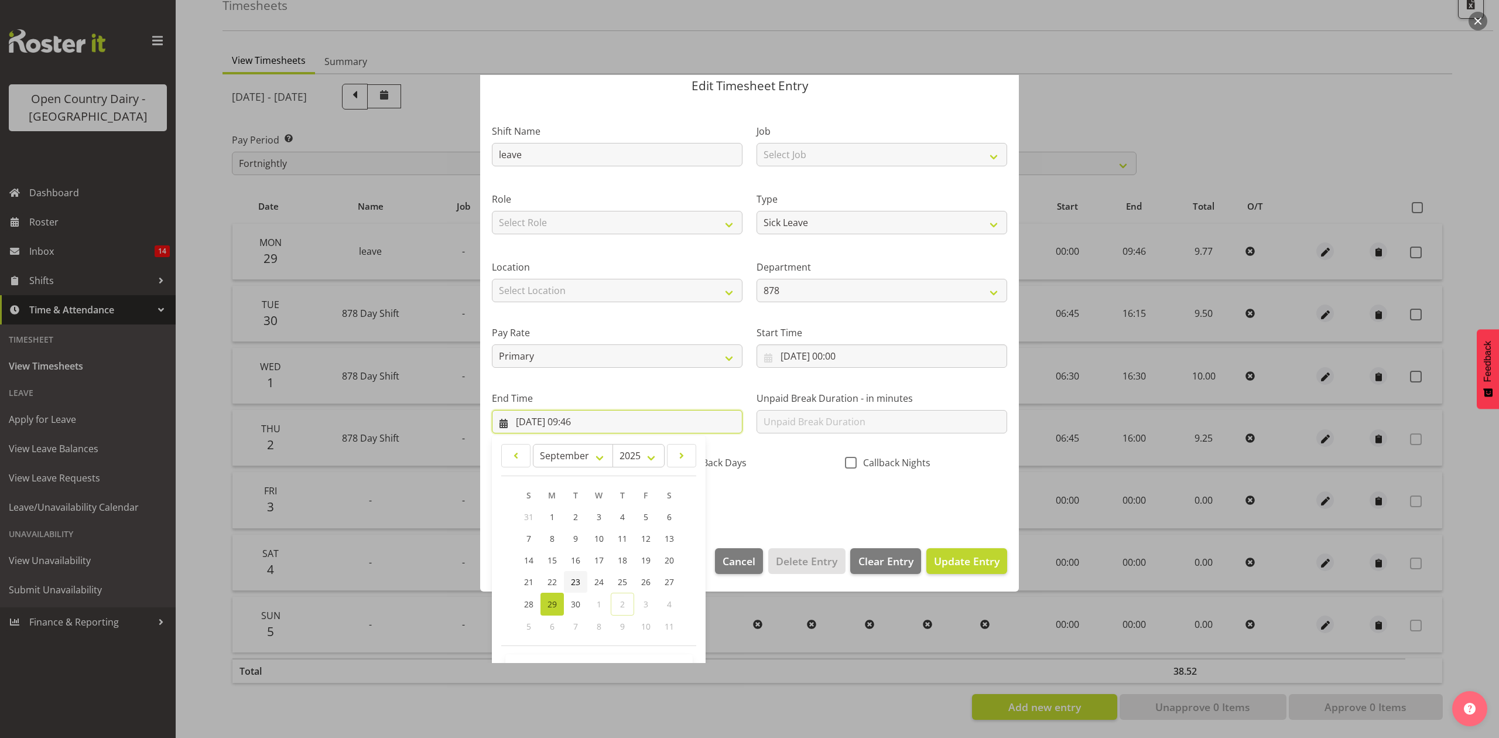
scroll to position [80, 0]
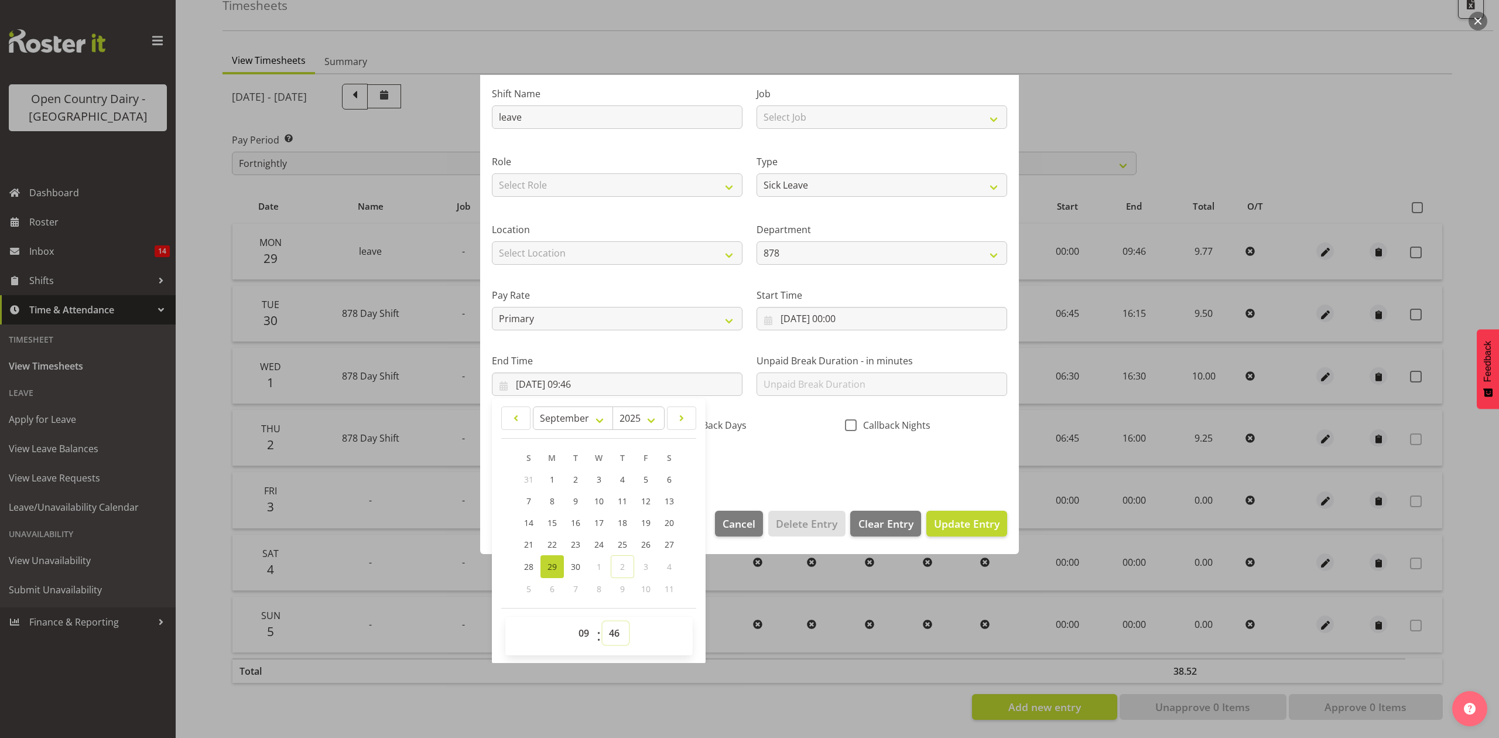
click at [609, 638] on select "00 01 02 03 04 05 06 07 08 09 10 11 12 13 14 15 16 17 18 19 20 21 22 23 24 25 2…" at bounding box center [616, 632] width 26 height 23
select select "40"
click at [603, 622] on select "00 01 02 03 04 05 06 07 08 09 10 11 12 13 14 15 16 17 18 19 20 21 22 23 24 25 2…" at bounding box center [616, 632] width 26 height 23
type input "29/09/2025, 09:40"
click at [966, 518] on span "Update Entry" at bounding box center [967, 524] width 66 height 14
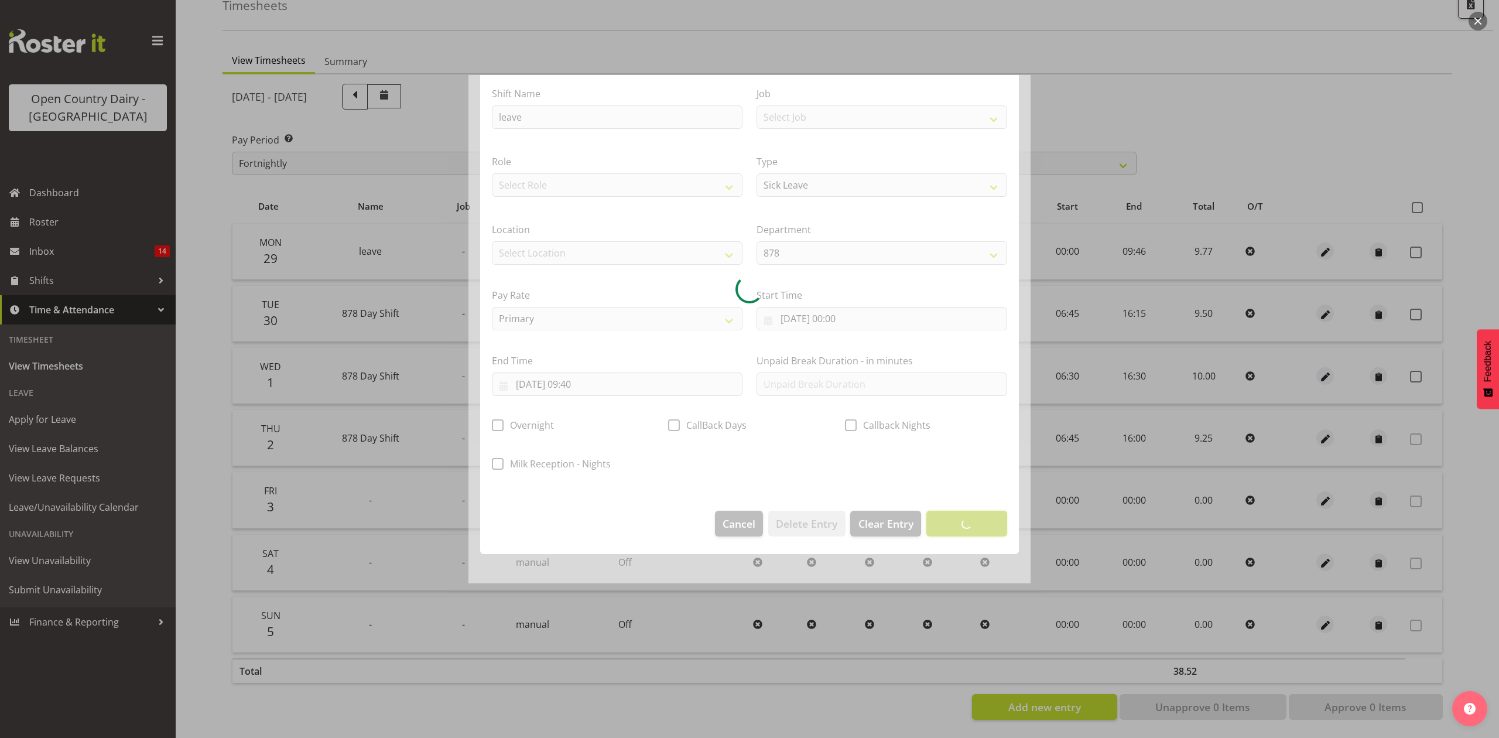
scroll to position [0, 0]
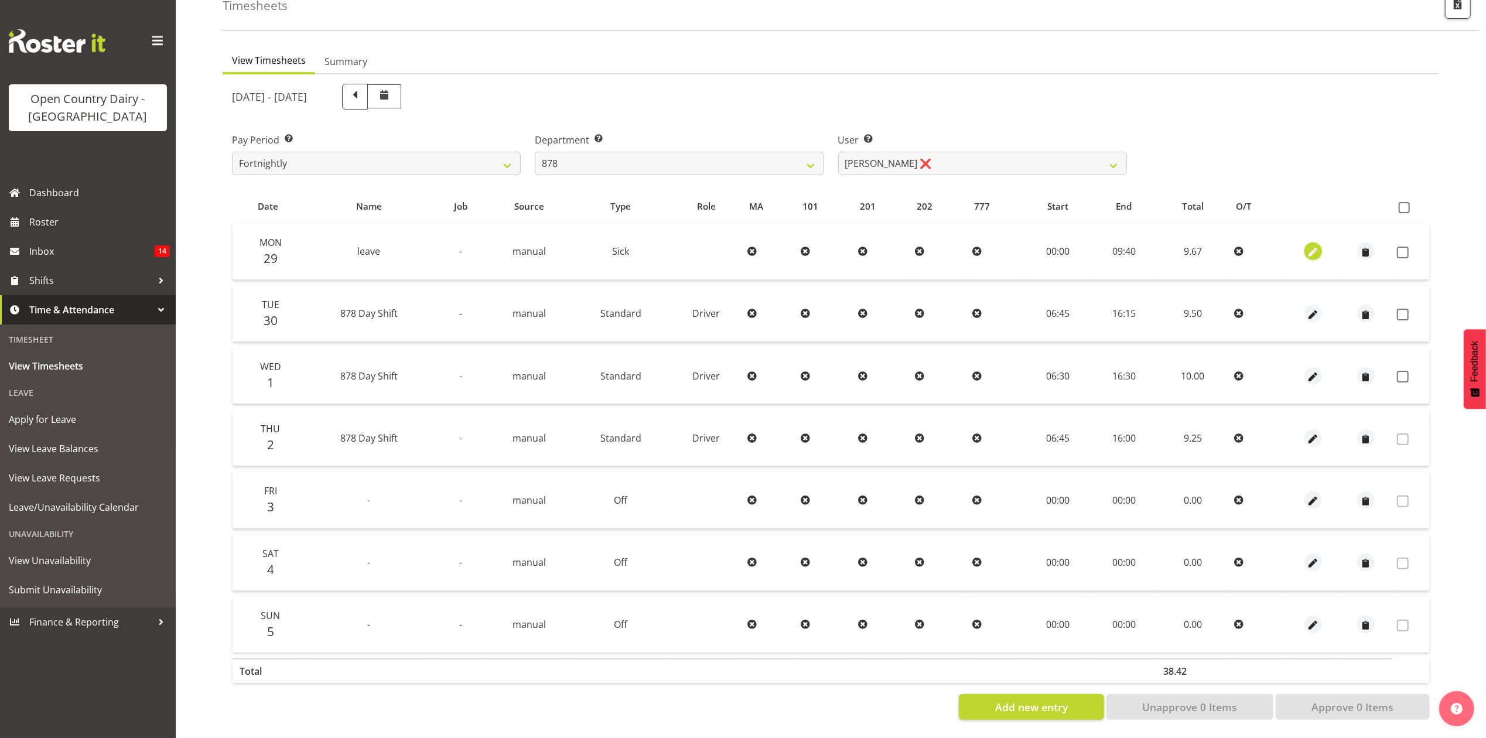
click at [1312, 246] on span "button" at bounding box center [1313, 252] width 13 height 13
select select "Sick"
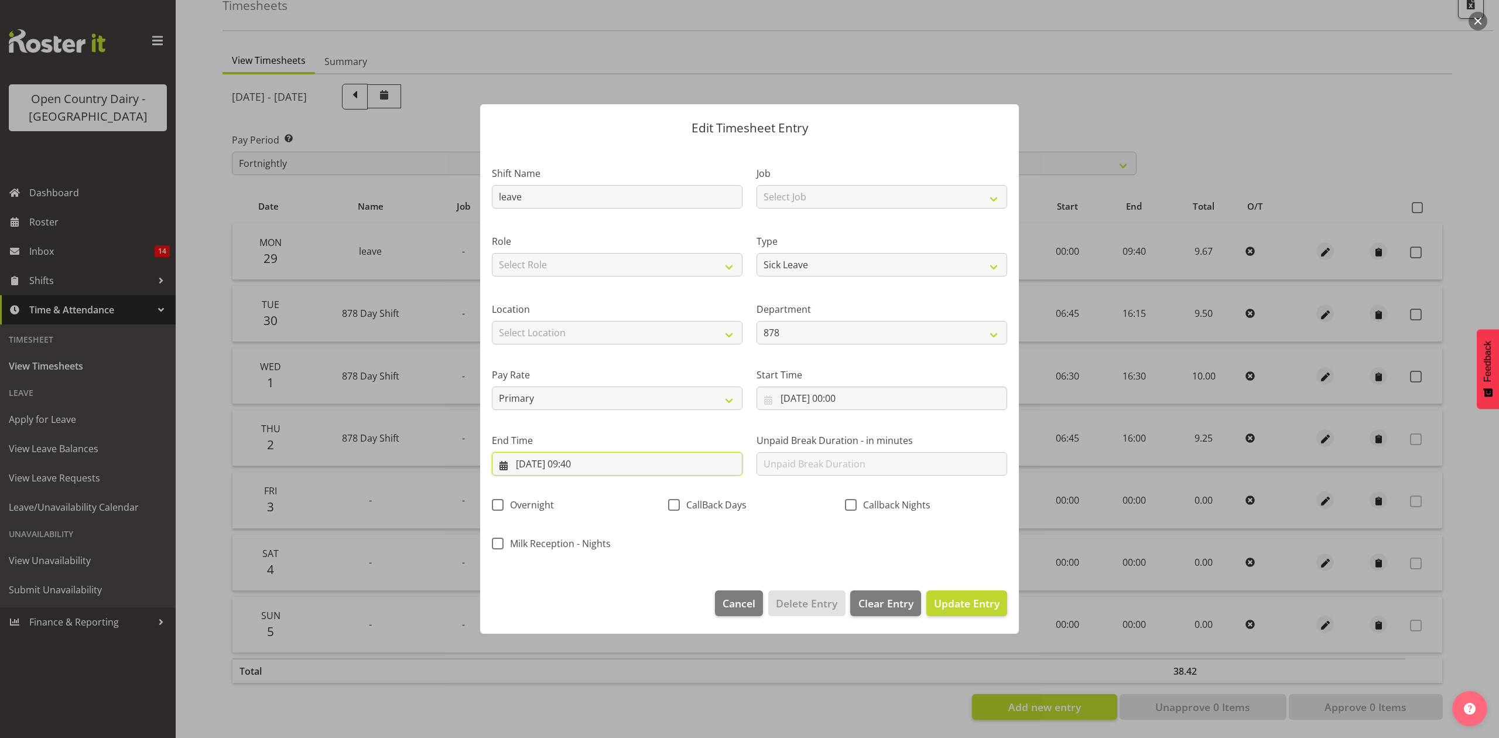
click at [581, 463] on input "29/09/2025, 09:40" at bounding box center [617, 463] width 251 height 23
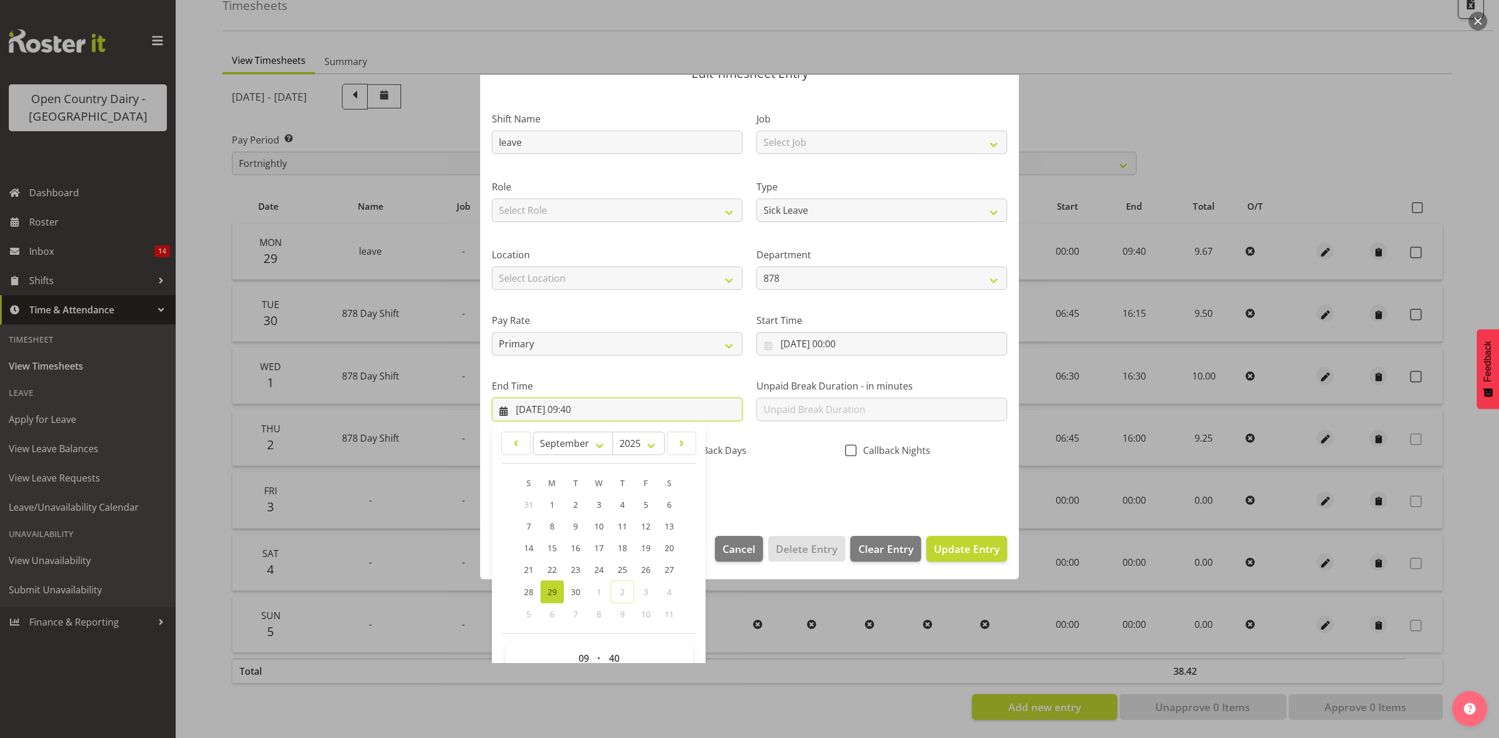
scroll to position [80, 0]
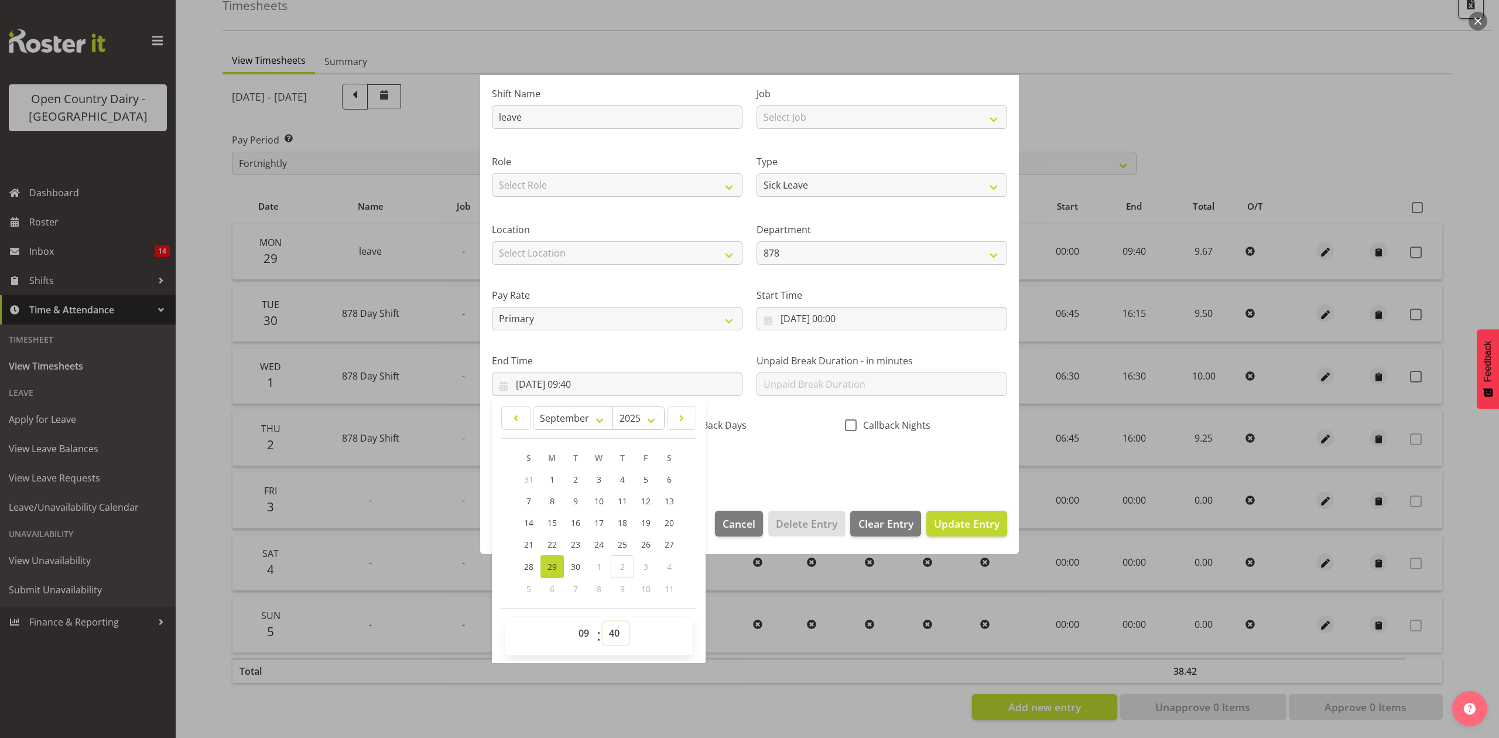
click at [617, 634] on select "00 01 02 03 04 05 06 07 08 09 10 11 12 13 14 15 16 17 18 19 20 21 22 23 24 25 2…" at bounding box center [616, 632] width 26 height 23
select select "32"
click at [603, 622] on select "00 01 02 03 04 05 06 07 08 09 10 11 12 13 14 15 16 17 18 19 20 21 22 23 24 25 2…" at bounding box center [616, 632] width 26 height 23
type input "29/09/2025, 09:32"
click at [934, 524] on span "Update Entry" at bounding box center [967, 524] width 66 height 14
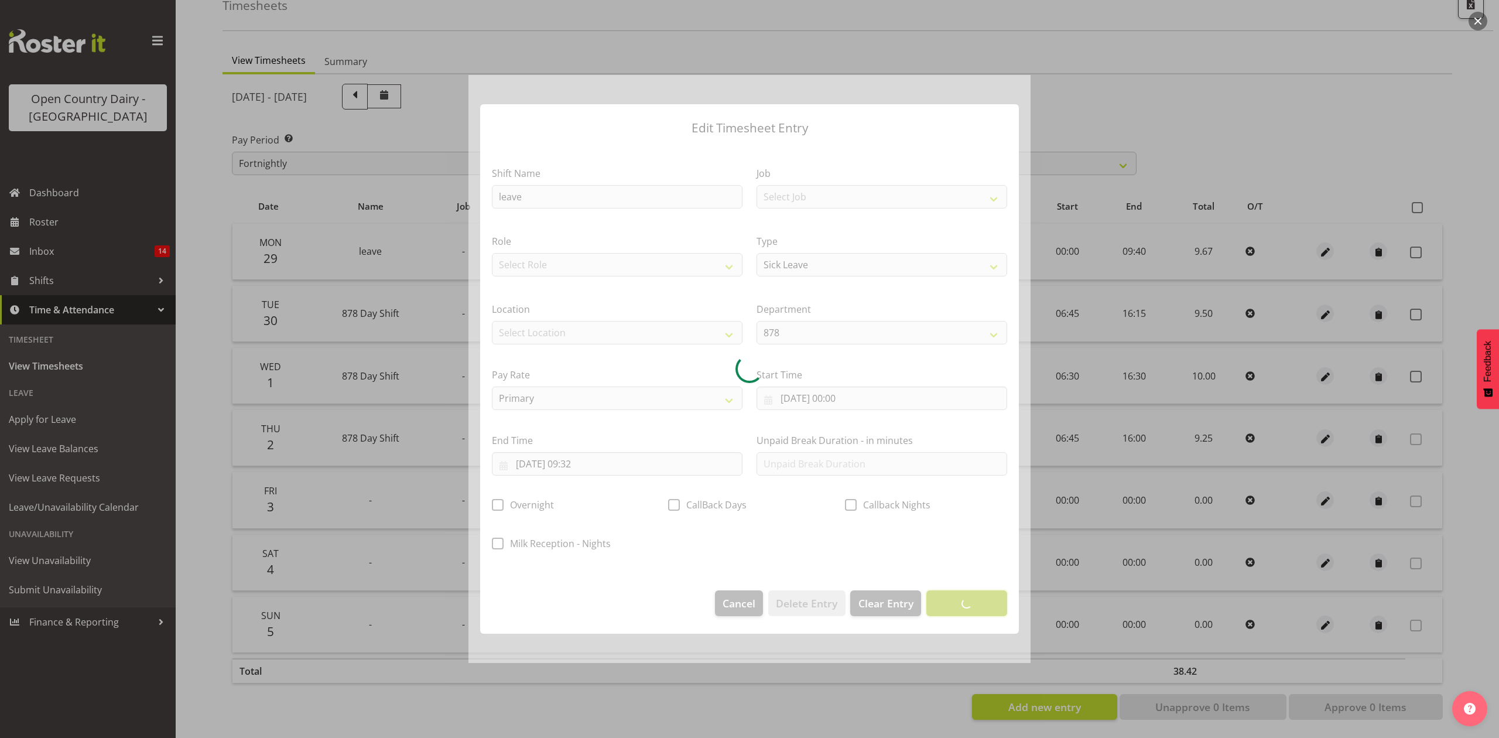
scroll to position [0, 0]
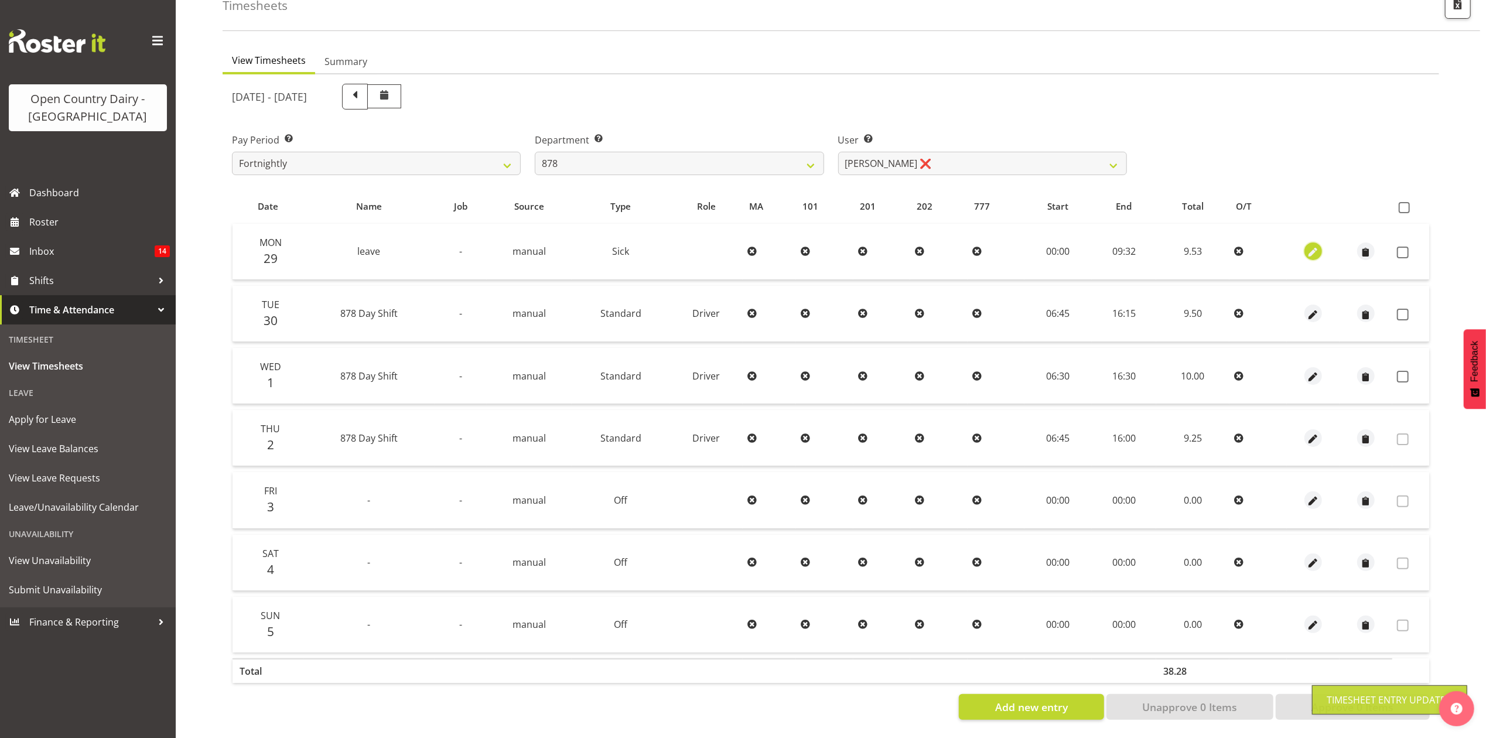
click at [1312, 248] on span "button" at bounding box center [1313, 251] width 13 height 17
select select "Sick"
select select "8"
select select "2025"
select select "9"
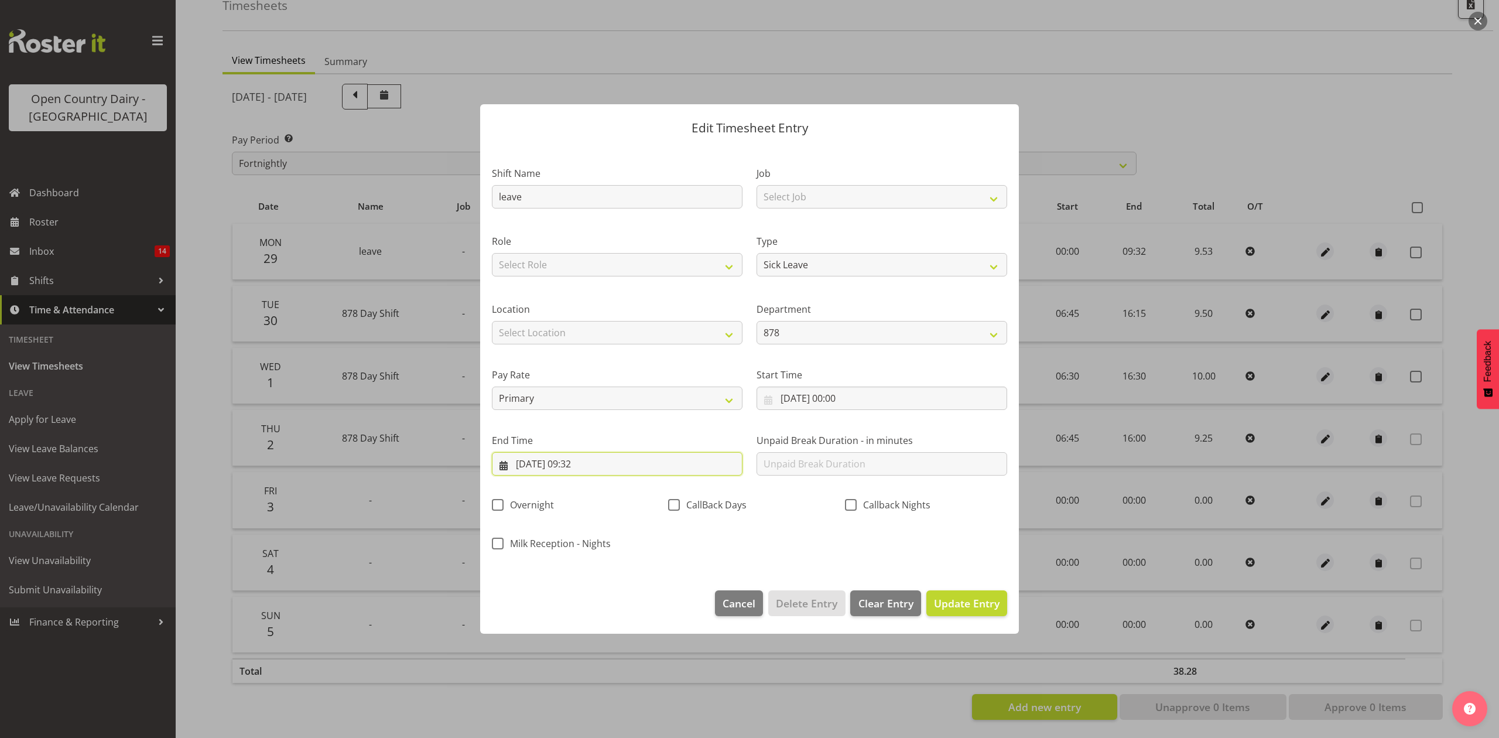
click at [593, 469] on input "29/09/2025, 09:32" at bounding box center [617, 463] width 251 height 23
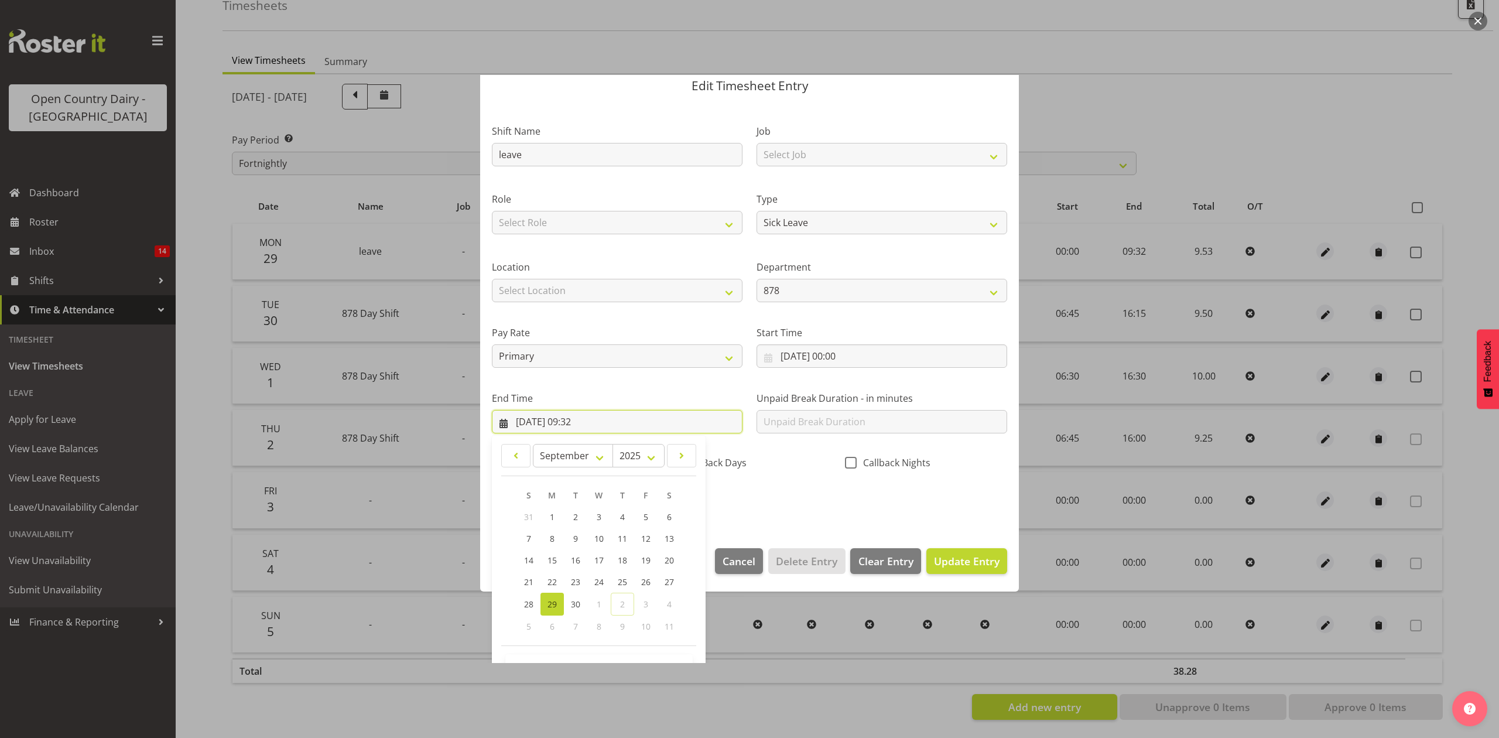
scroll to position [80, 0]
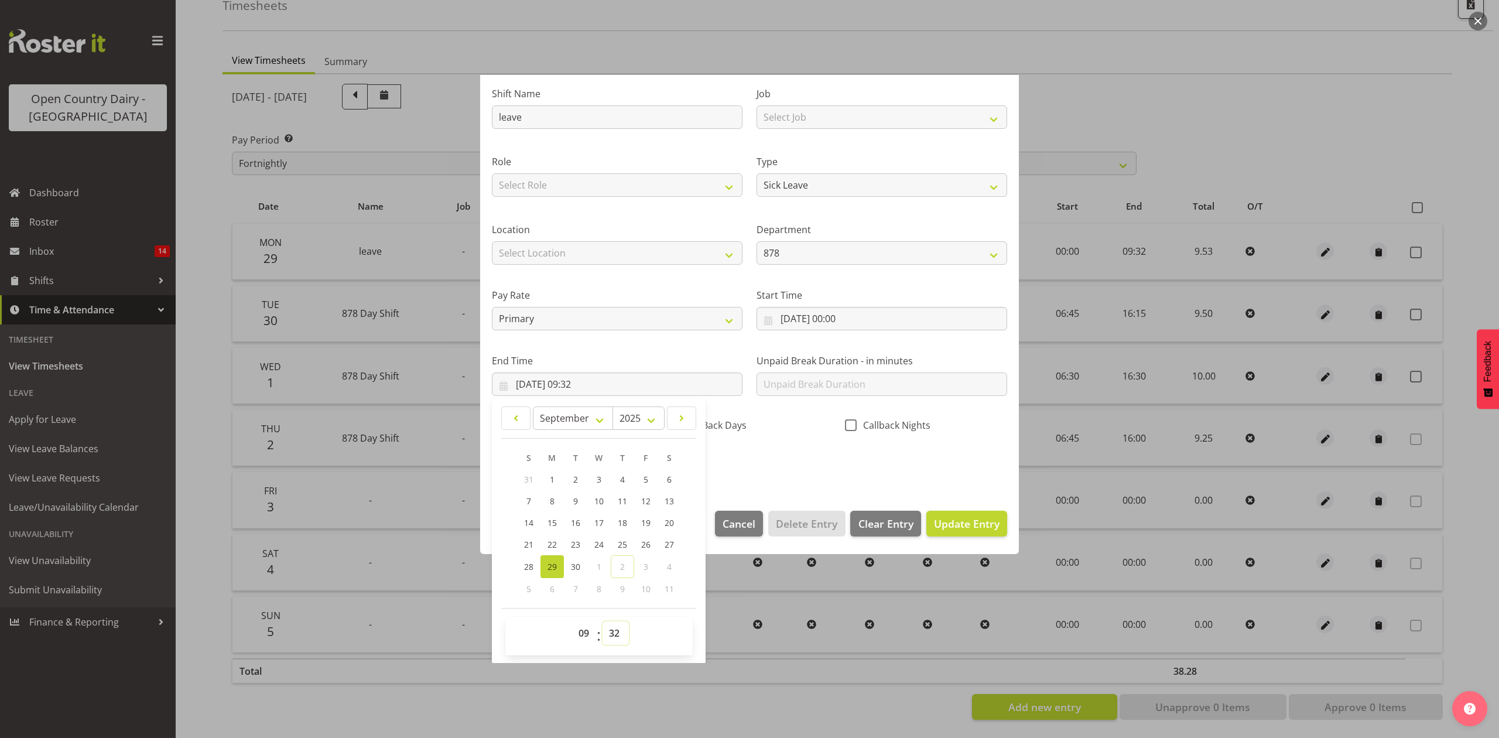
click at [614, 640] on select "00 01 02 03 04 05 06 07 08 09 10 11 12 13 14 15 16 17 18 19 20 21 22 23 24 25 2…" at bounding box center [616, 632] width 26 height 23
select select "35"
click at [603, 622] on select "00 01 02 03 04 05 06 07 08 09 10 11 12 13 14 15 16 17 18 19 20 21 22 23 24 25 2…" at bounding box center [616, 632] width 26 height 23
type input "29/09/2025, 09:35"
click at [952, 525] on span "Update Entry" at bounding box center [967, 524] width 66 height 14
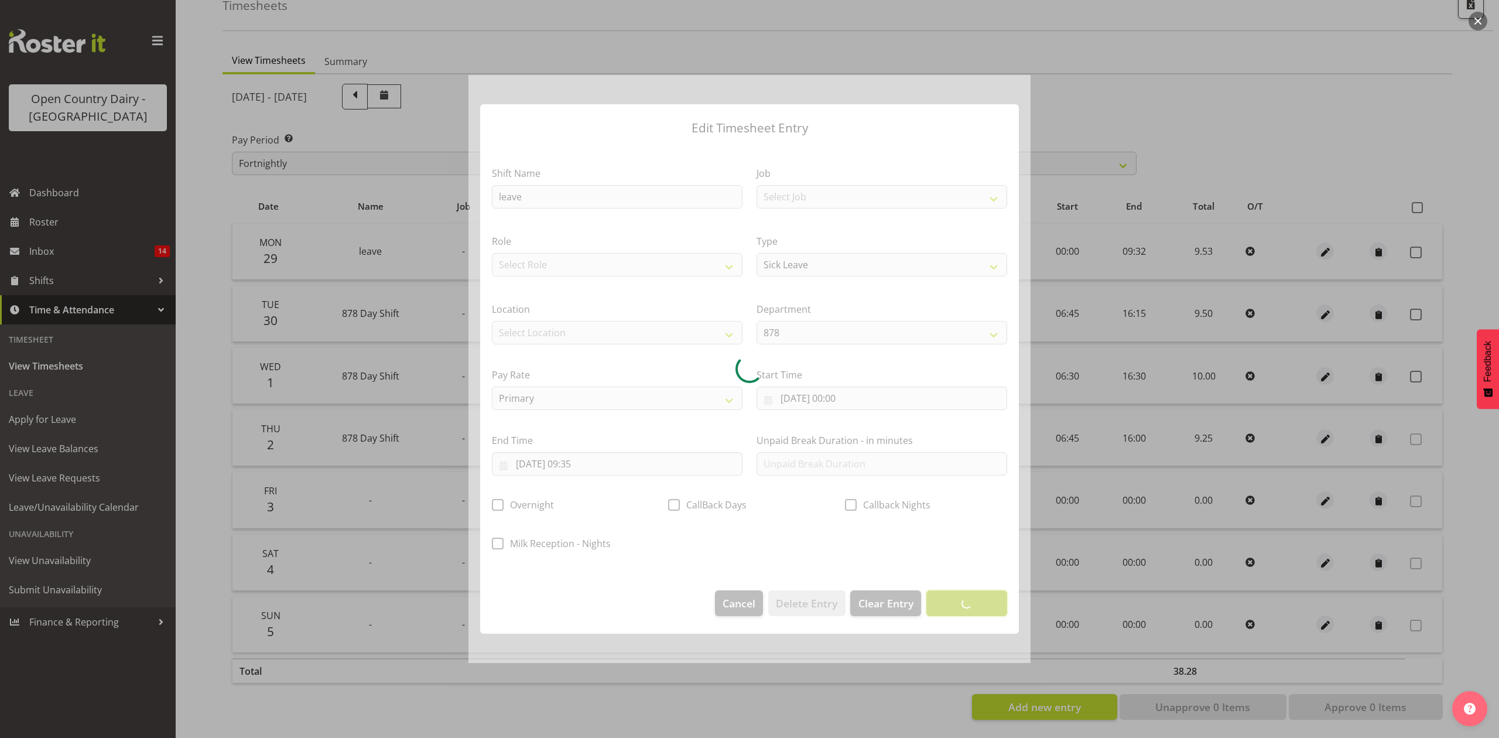
scroll to position [0, 0]
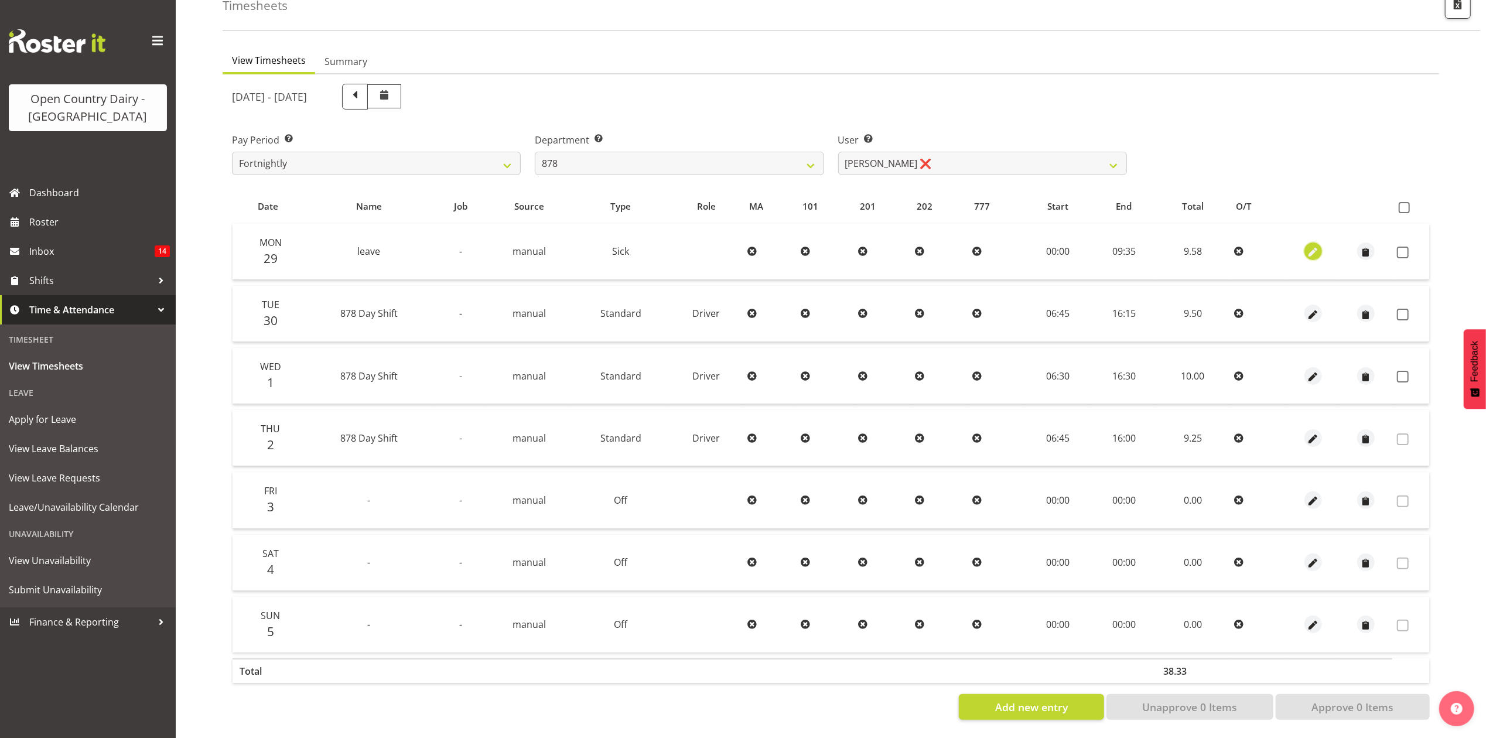
click at [1308, 246] on span "button" at bounding box center [1313, 252] width 13 height 13
select select "Sick"
select select "8"
select select "2025"
select select "9"
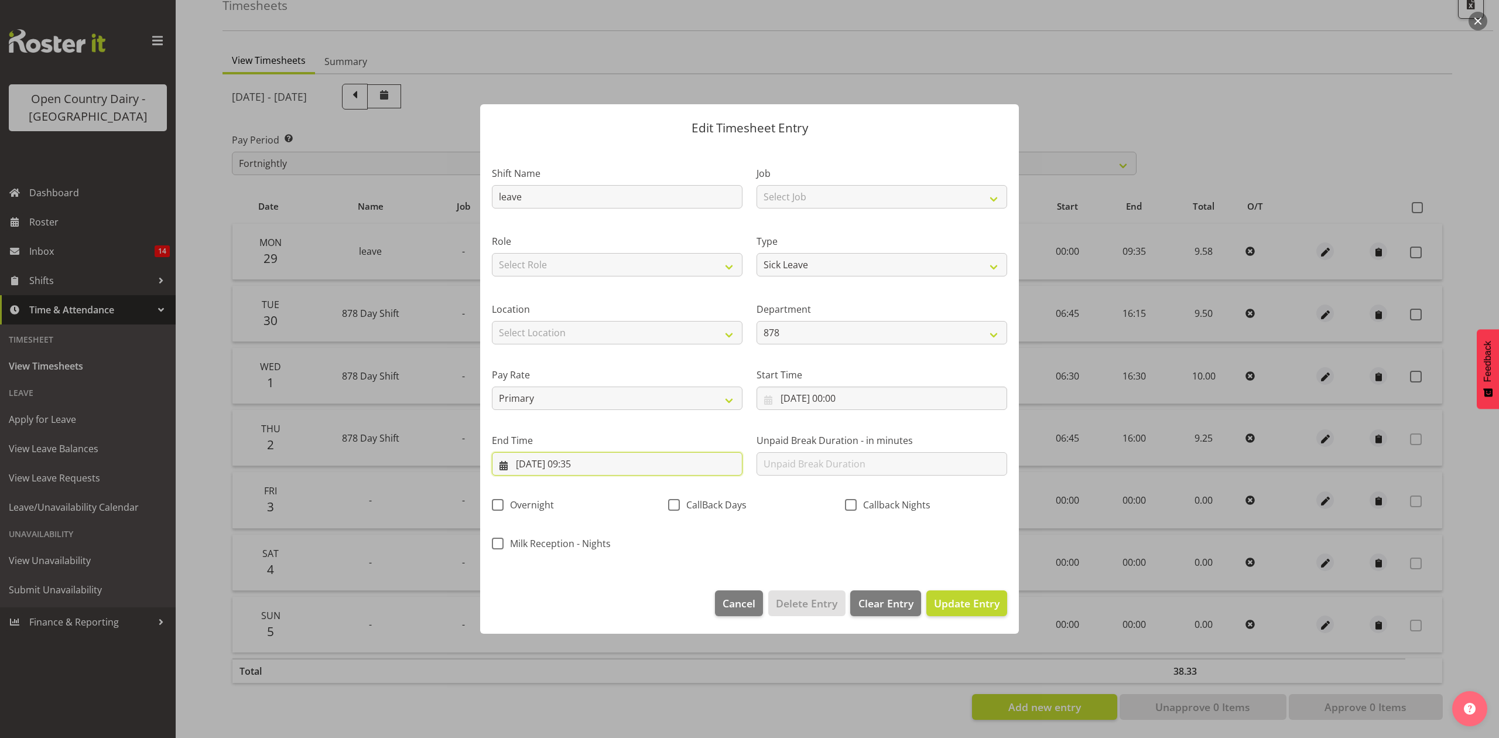
click at [595, 465] on input "29/09/2025, 09:35" at bounding box center [617, 463] width 251 height 23
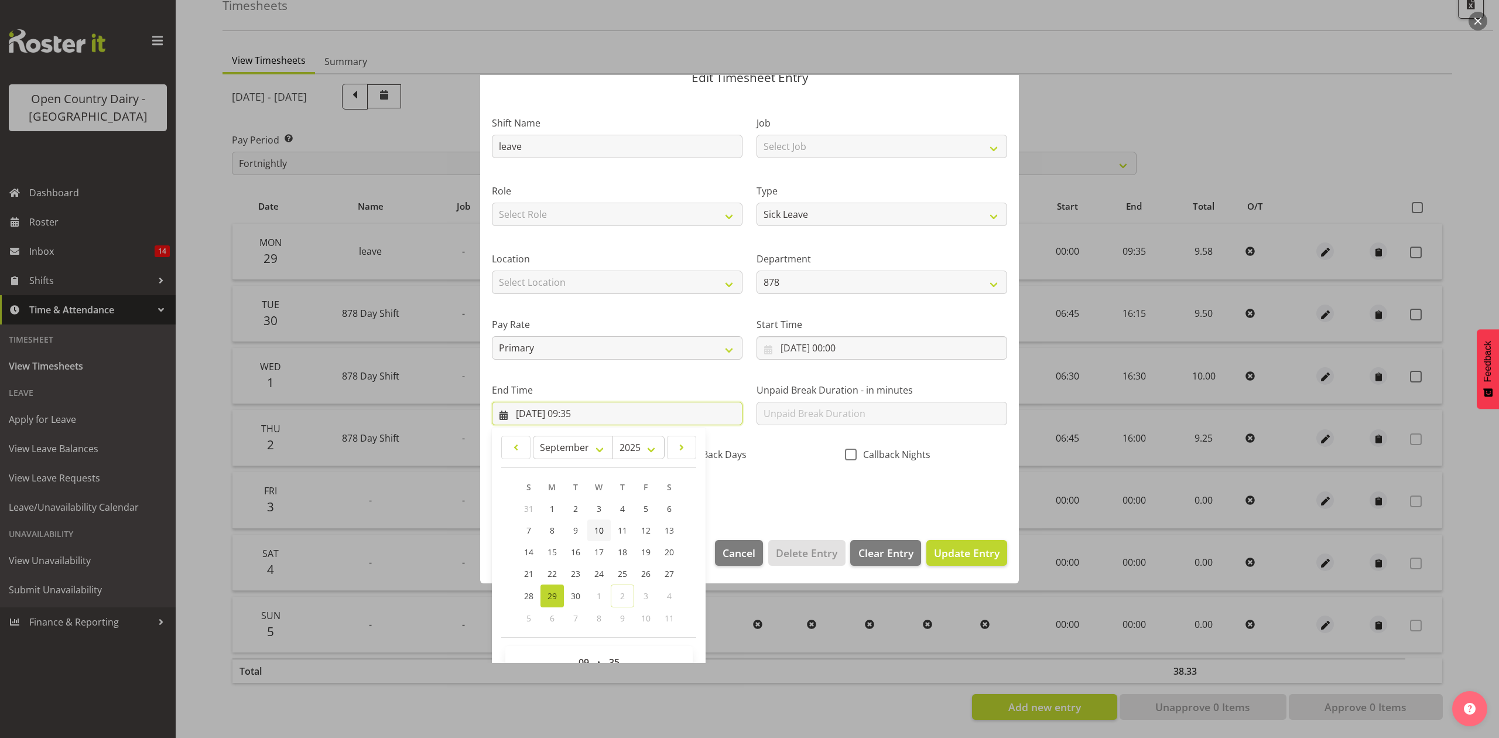
scroll to position [78, 0]
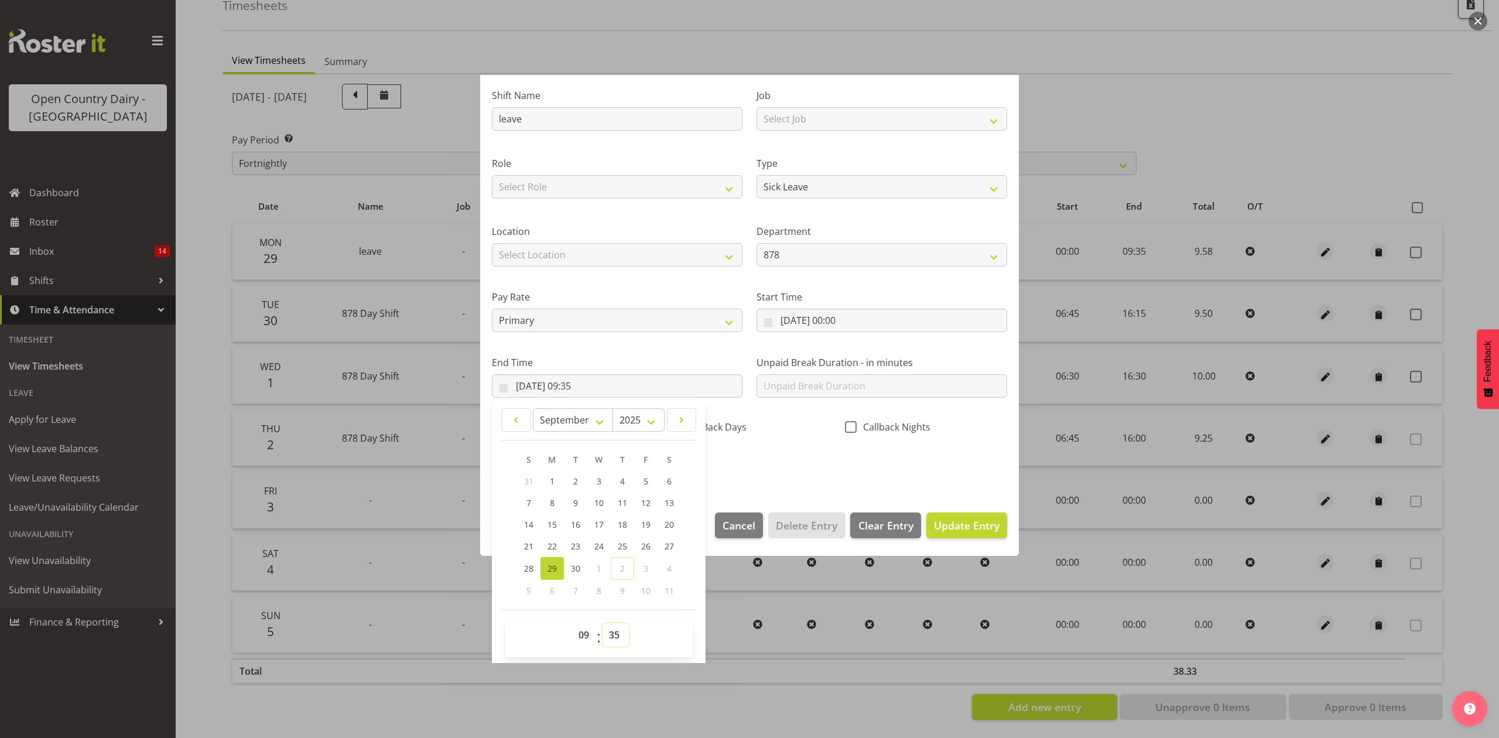
click at [610, 635] on select "00 01 02 03 04 05 06 07 08 09 10 11 12 13 14 15 16 17 18 19 20 21 22 23 24 25 2…" at bounding box center [616, 634] width 26 height 23
select select "36"
click at [603, 623] on select "00 01 02 03 04 05 06 07 08 09 10 11 12 13 14 15 16 17 18 19 20 21 22 23 24 25 2…" at bounding box center [616, 634] width 26 height 23
type input "29/09/2025, 09:36"
click at [970, 529] on span "Update Entry" at bounding box center [967, 525] width 66 height 14
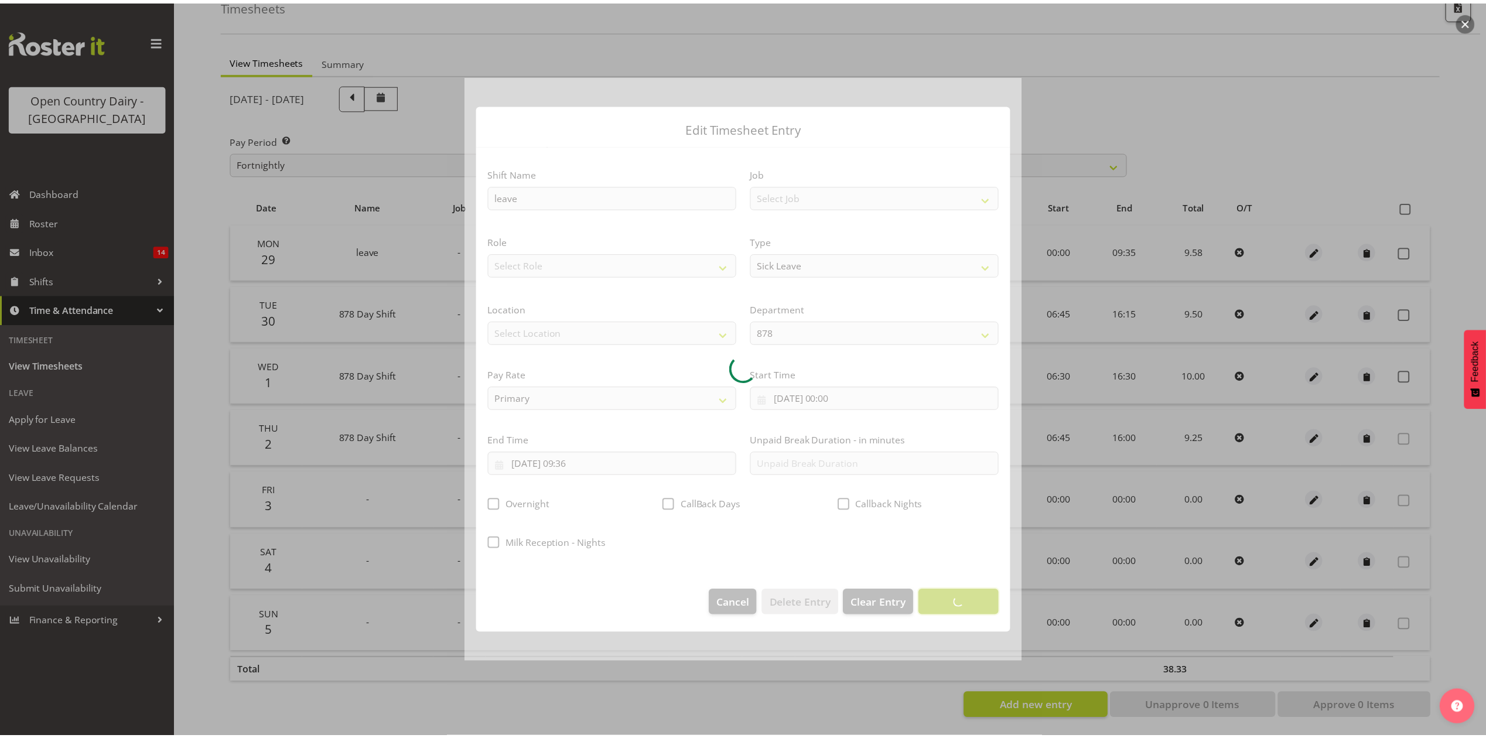
scroll to position [0, 0]
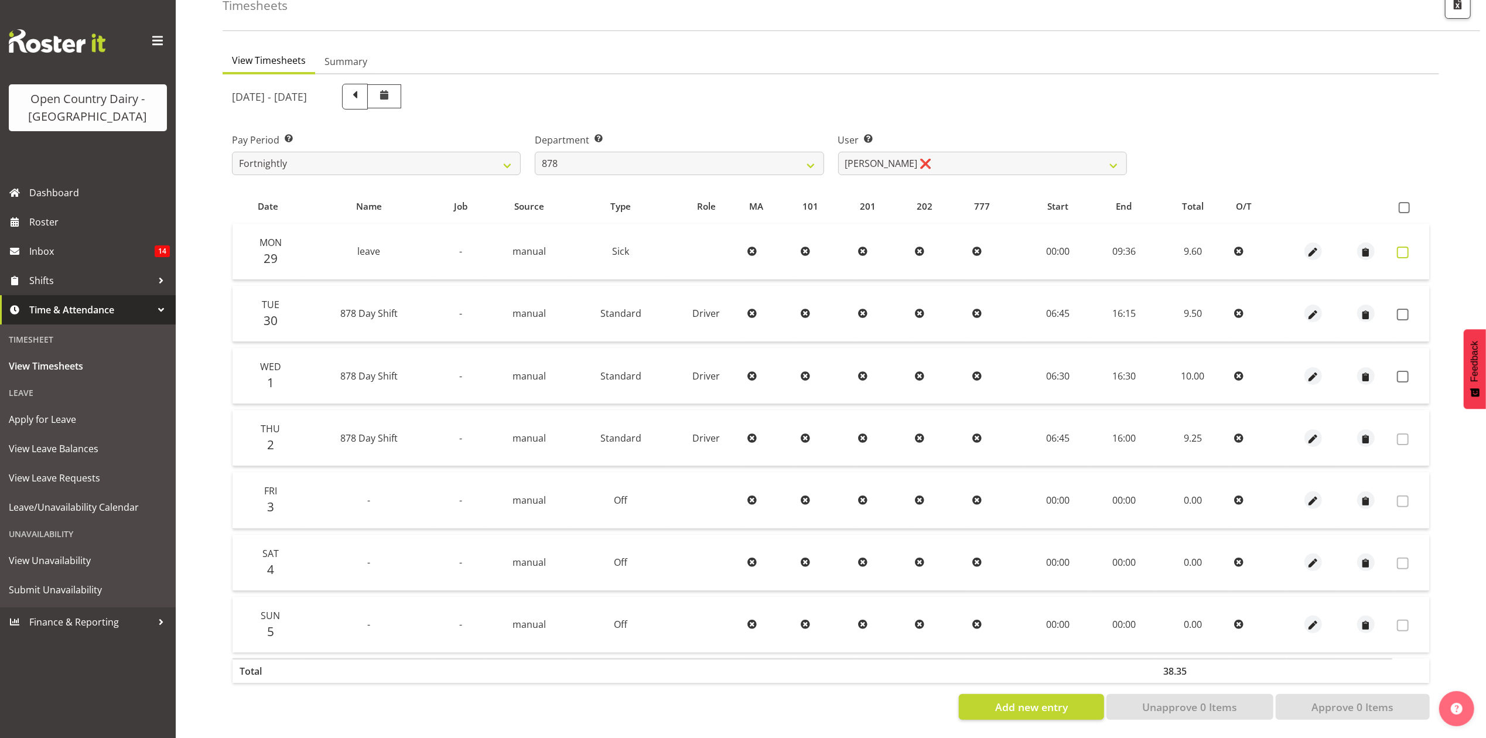
click at [1406, 247] on span at bounding box center [1403, 253] width 12 height 12
checkbox input "true"
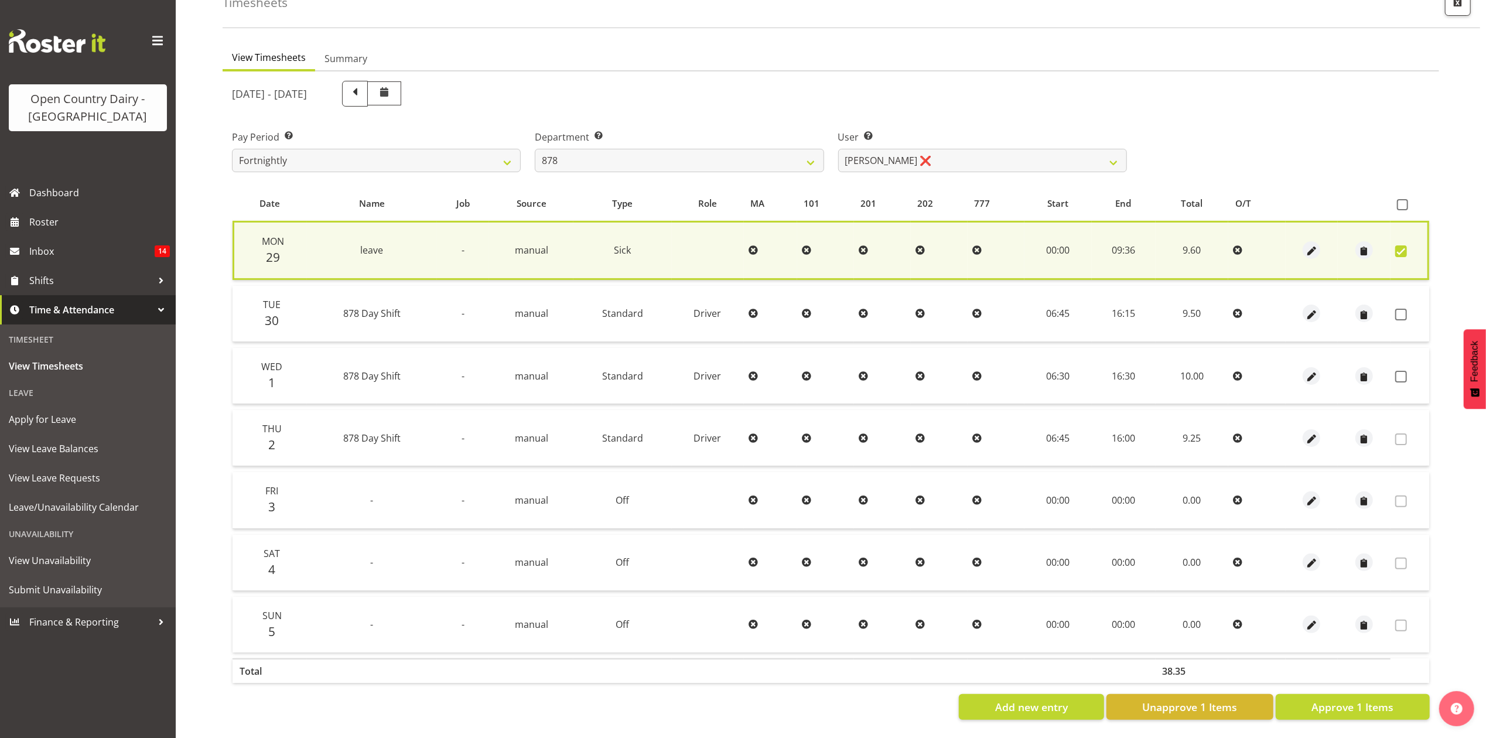
click at [1406, 313] on td at bounding box center [1409, 314] width 39 height 56
click at [1401, 309] on span at bounding box center [1401, 315] width 12 height 12
checkbox input "true"
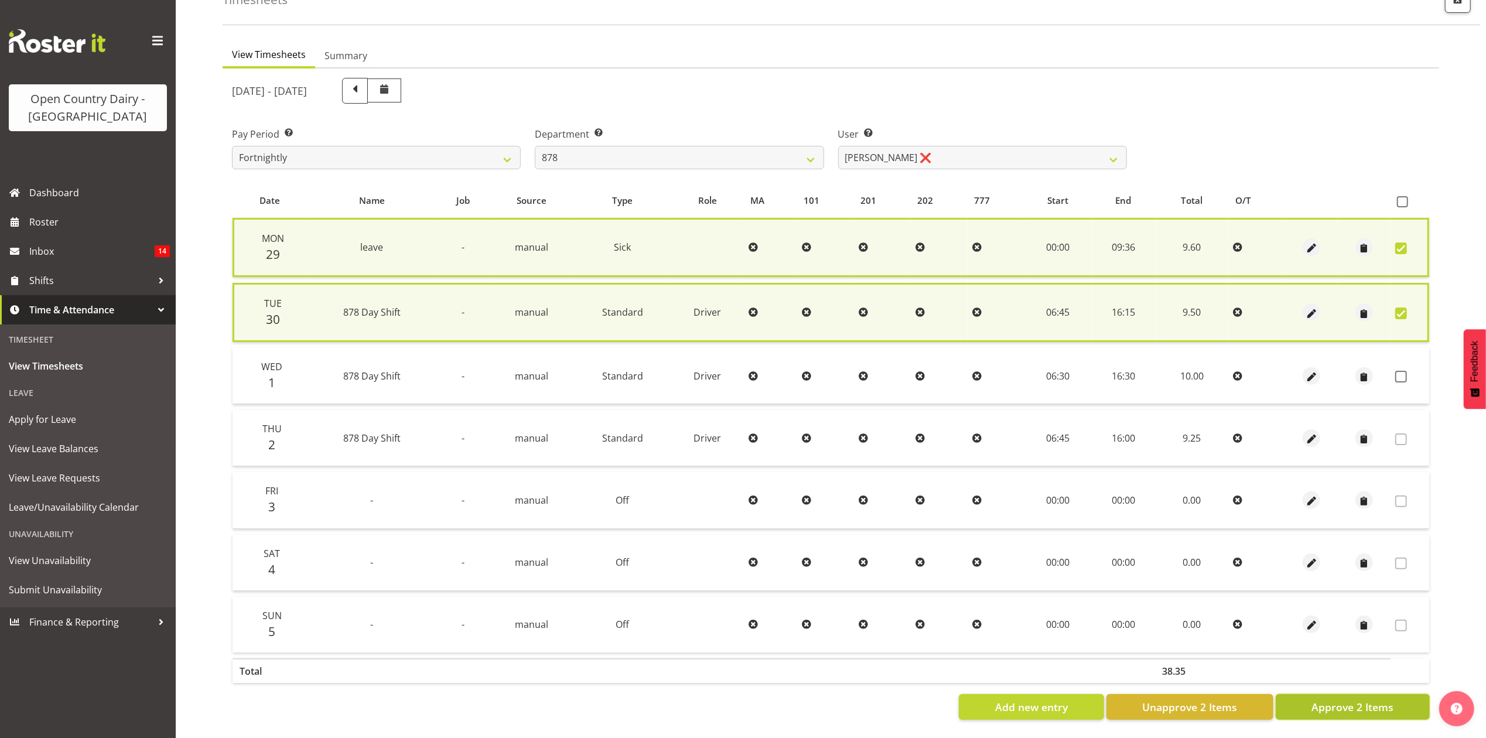
click at [1329, 699] on span "Approve 2 Items" at bounding box center [1352, 706] width 82 height 15
checkbox input "false"
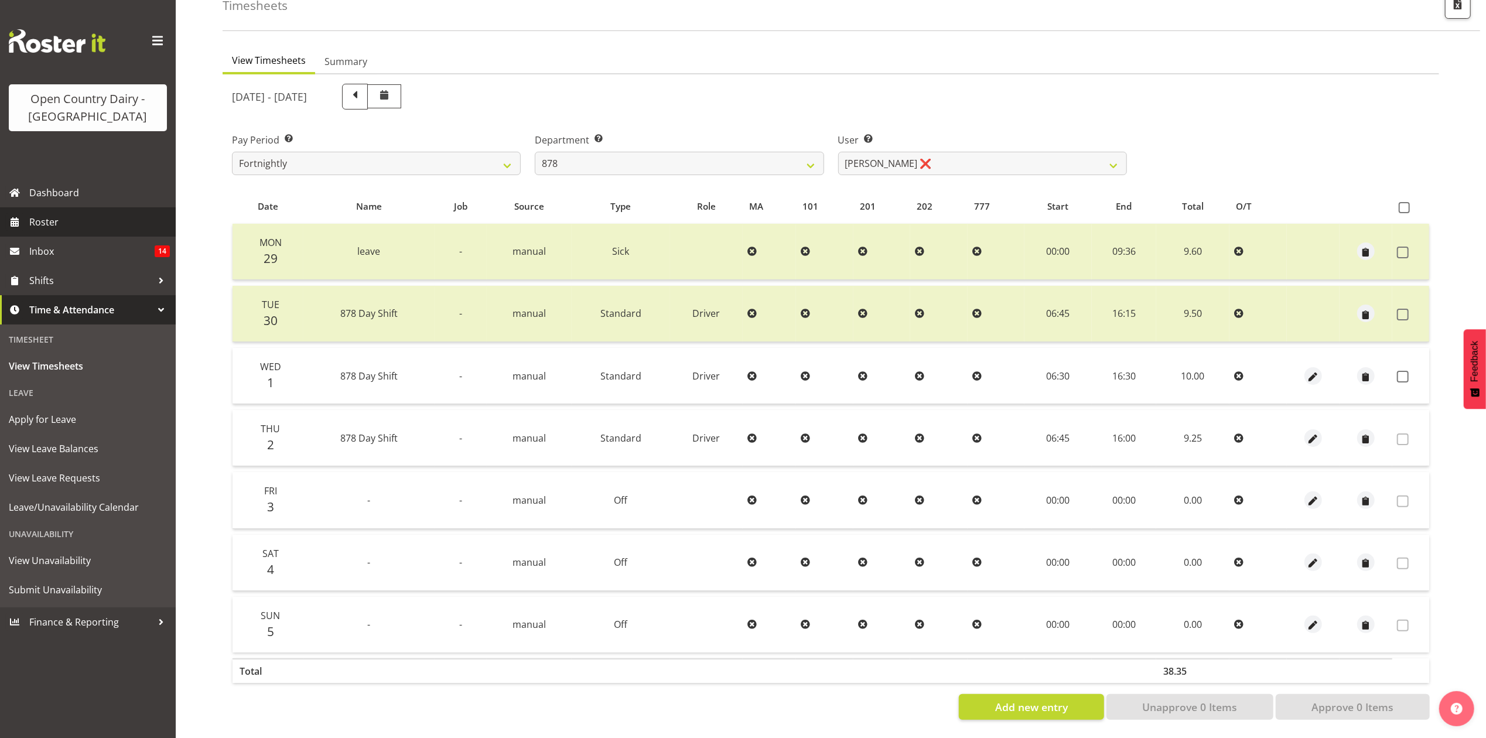
click at [47, 224] on span "Roster" at bounding box center [99, 222] width 141 height 18
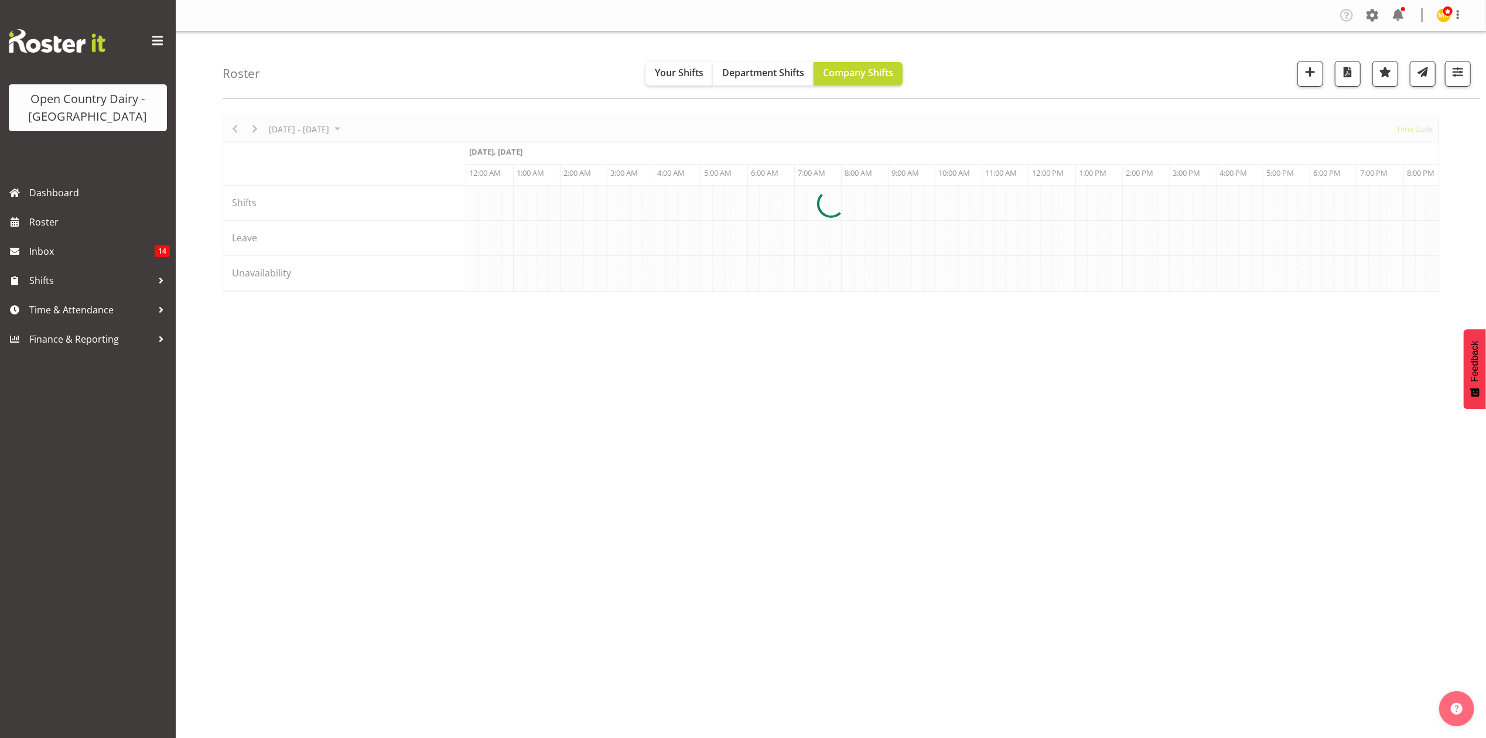
scroll to position [0, 3373]
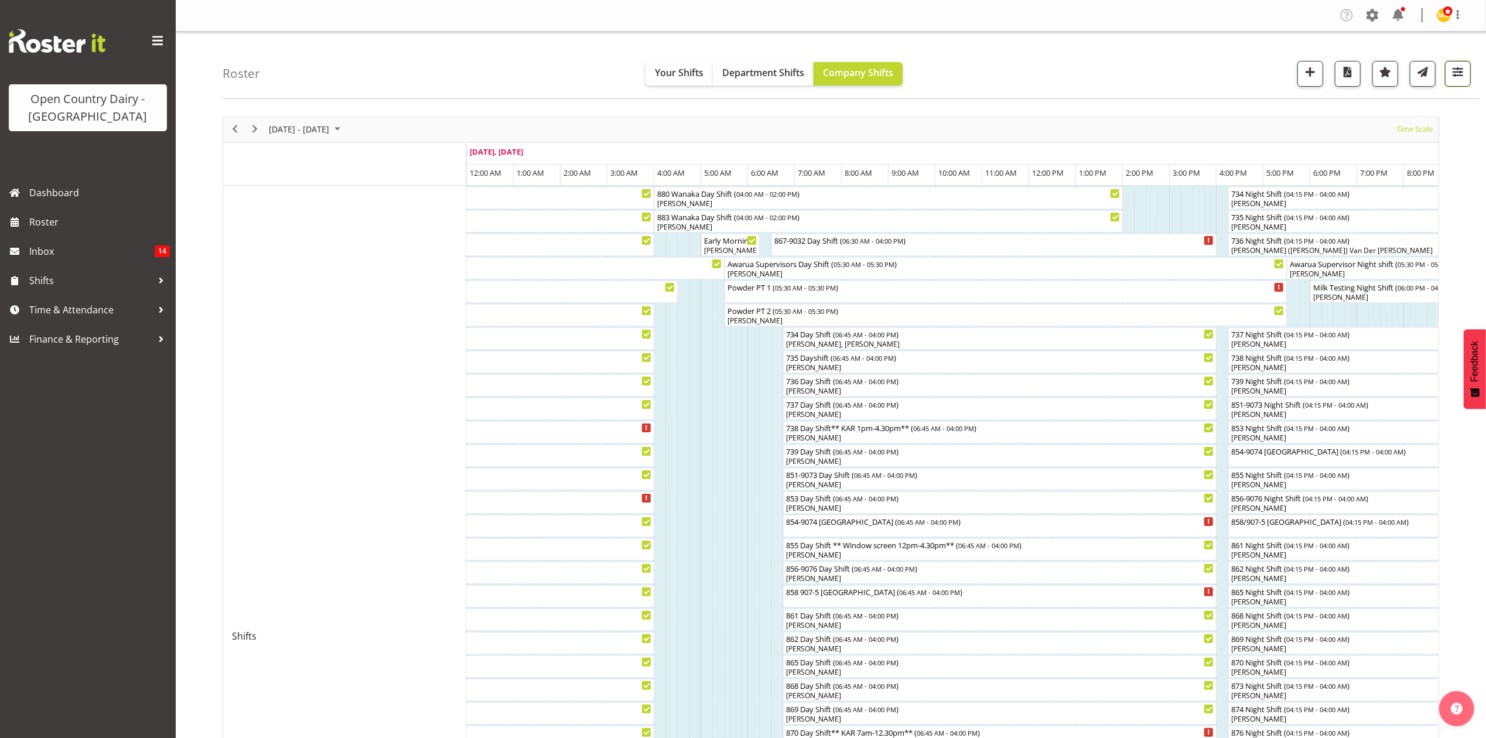
click at [1464, 83] on button "button" at bounding box center [1458, 74] width 26 height 26
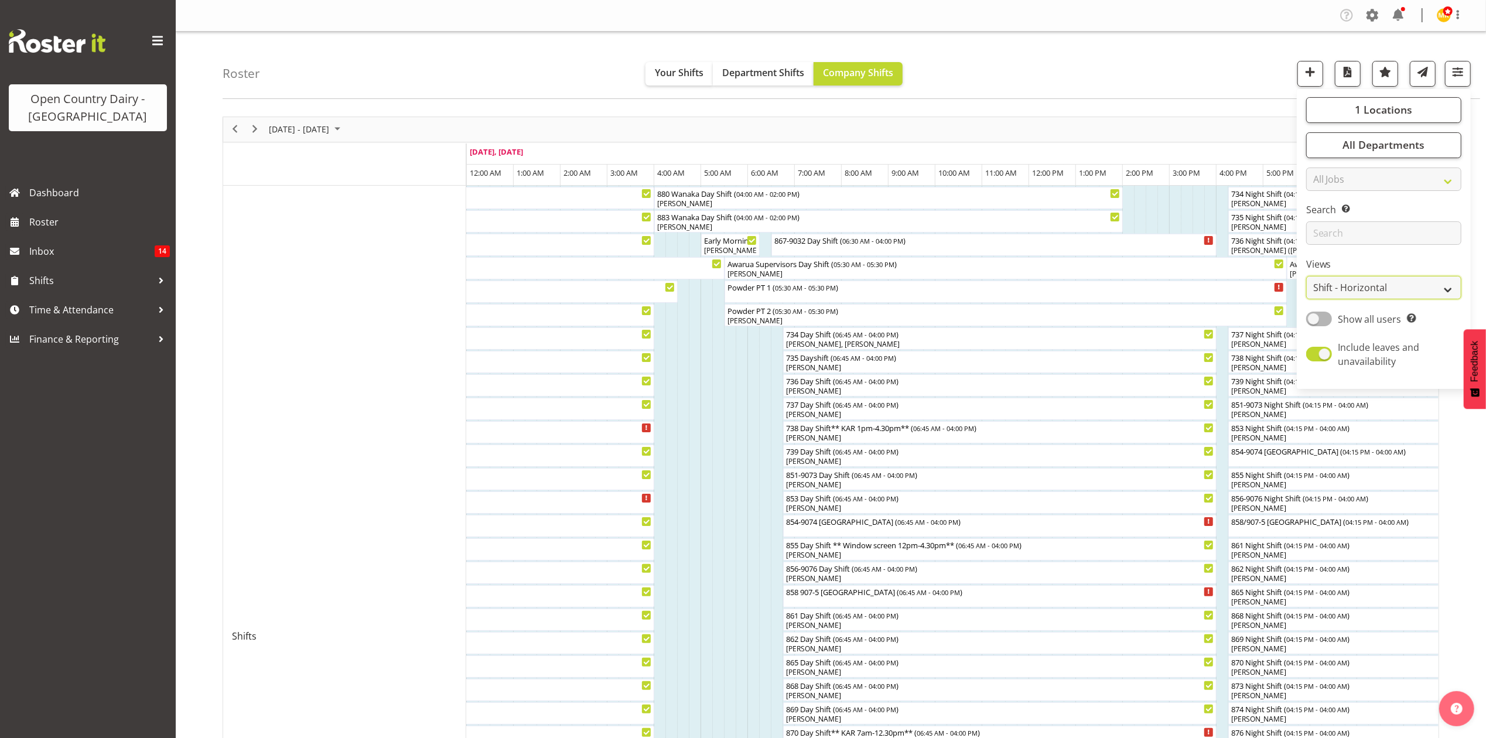
click at [1441, 280] on select "Staff Role Shift - Horizontal Shift - Vertical Staff - Location" at bounding box center [1383, 287] width 155 height 23
select select "staff"
click at [1307, 276] on select "Staff Role Shift - Horizontal Shift - Vertical Staff - Location" at bounding box center [1383, 287] width 155 height 23
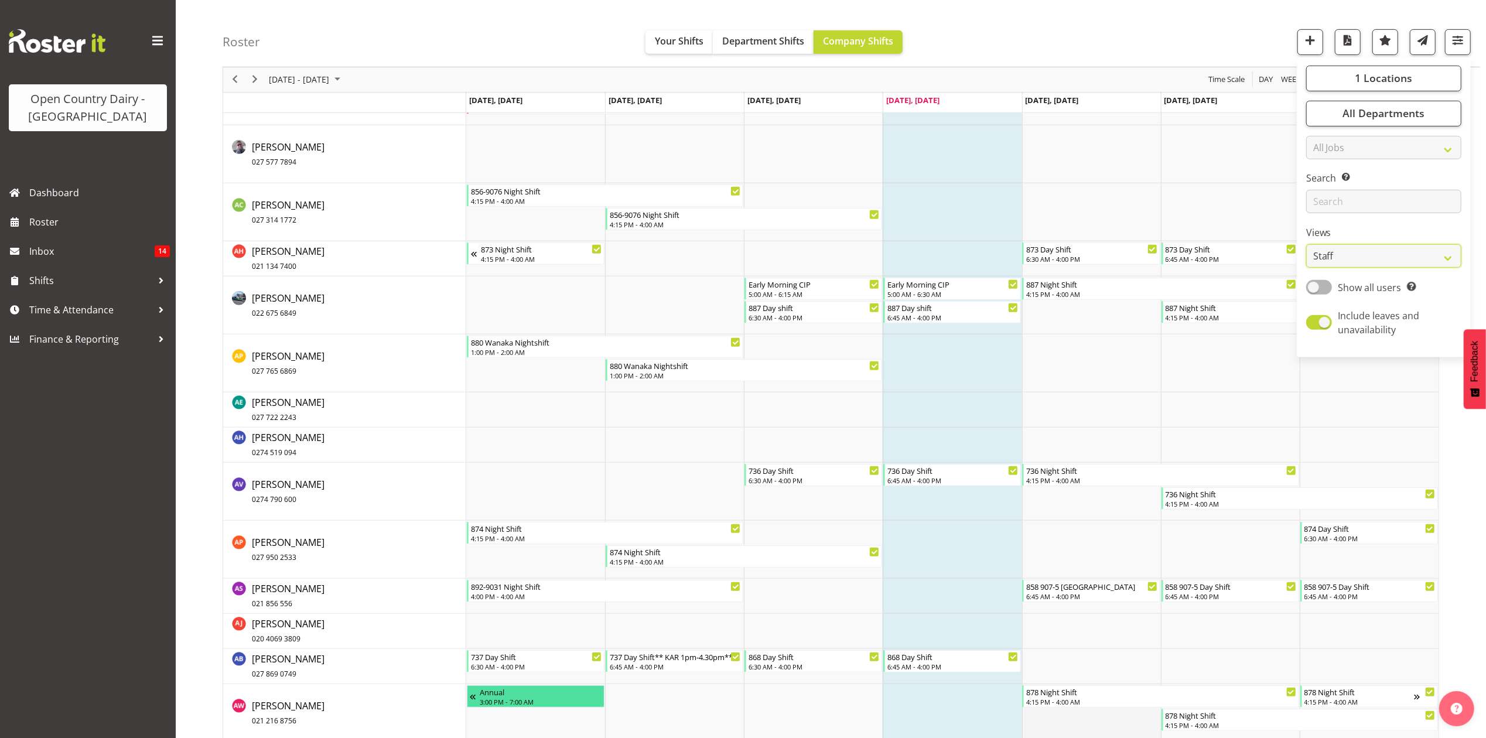
scroll to position [859, 0]
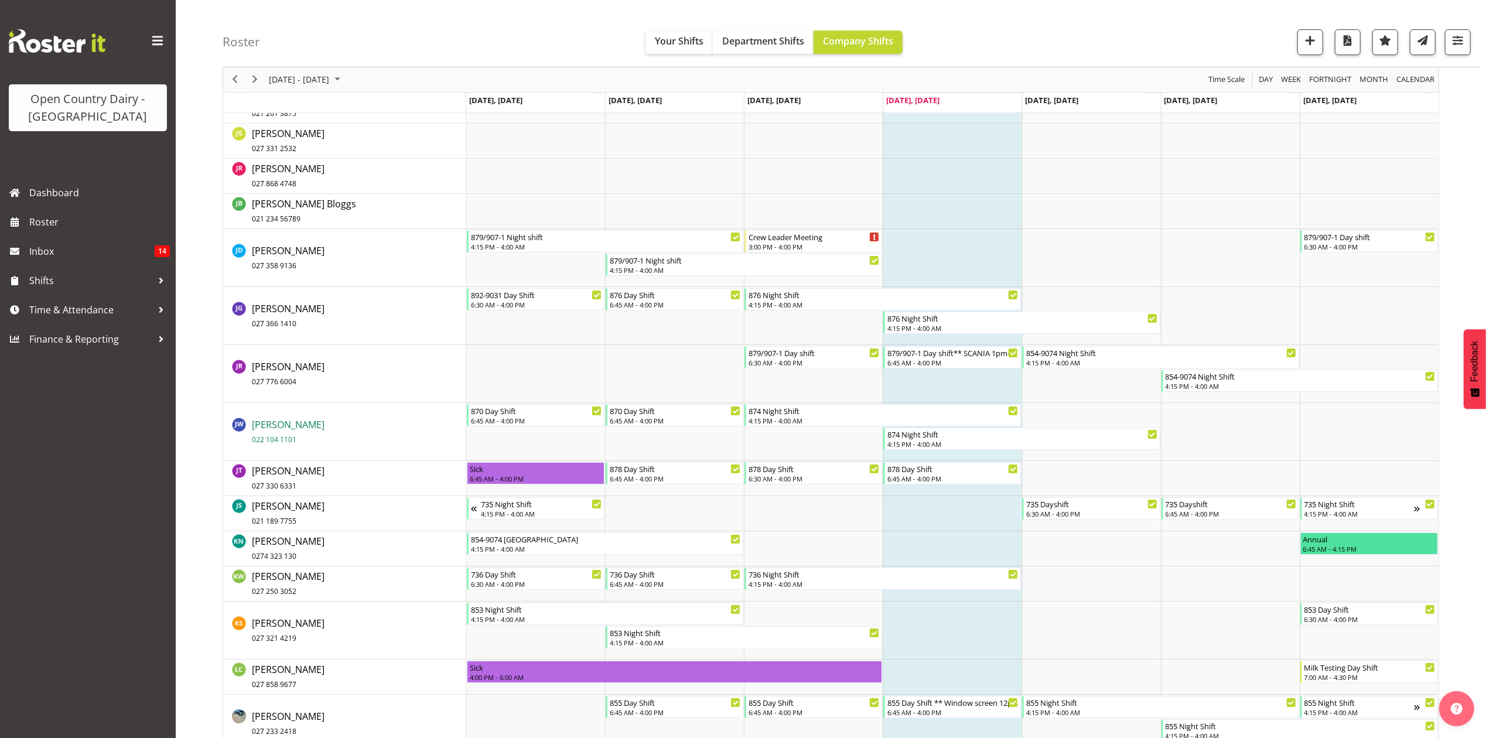
scroll to position [3748, 0]
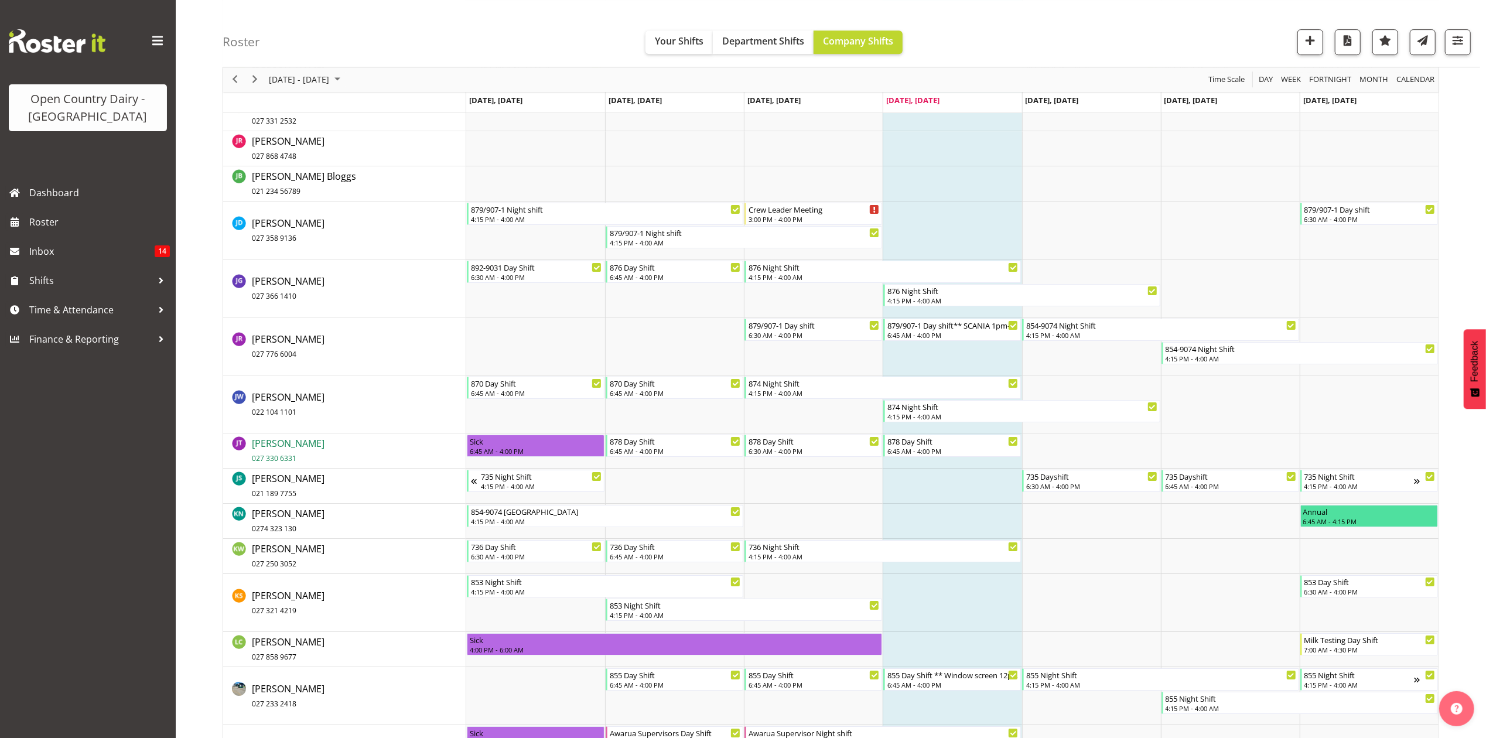
click at [277, 447] on span "Joshua Treymane 027 330 6331" at bounding box center [288, 450] width 73 height 27
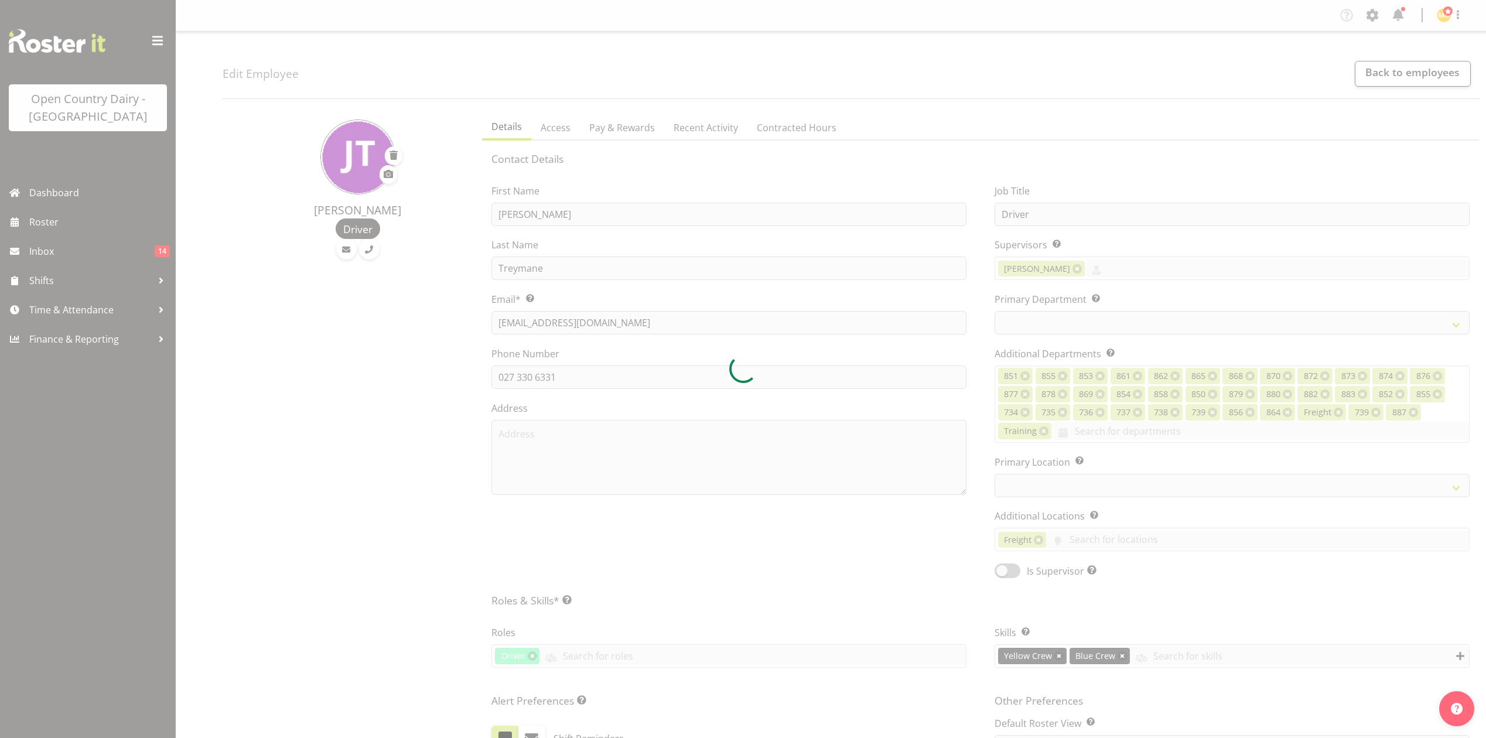
select select "TimelineWeek"
select select
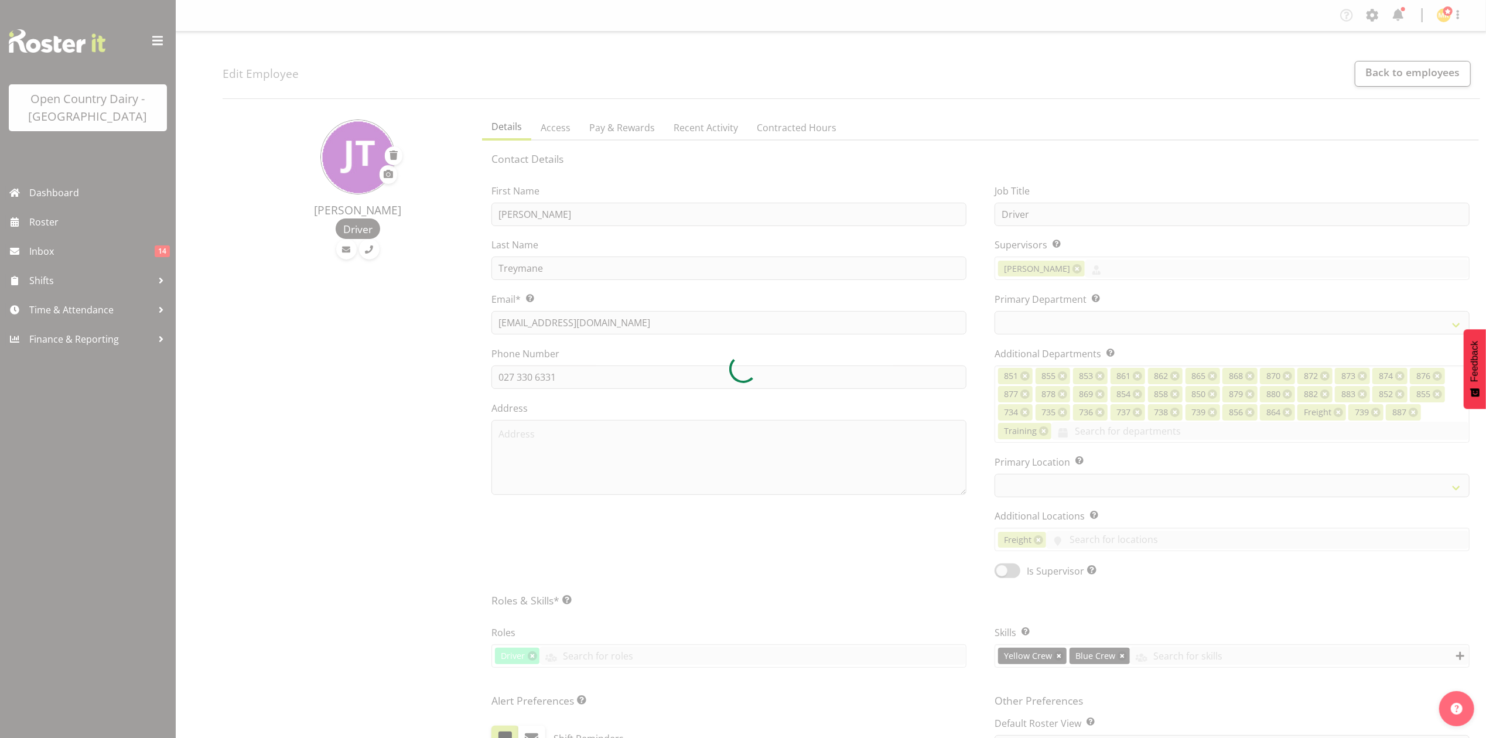
select select "691"
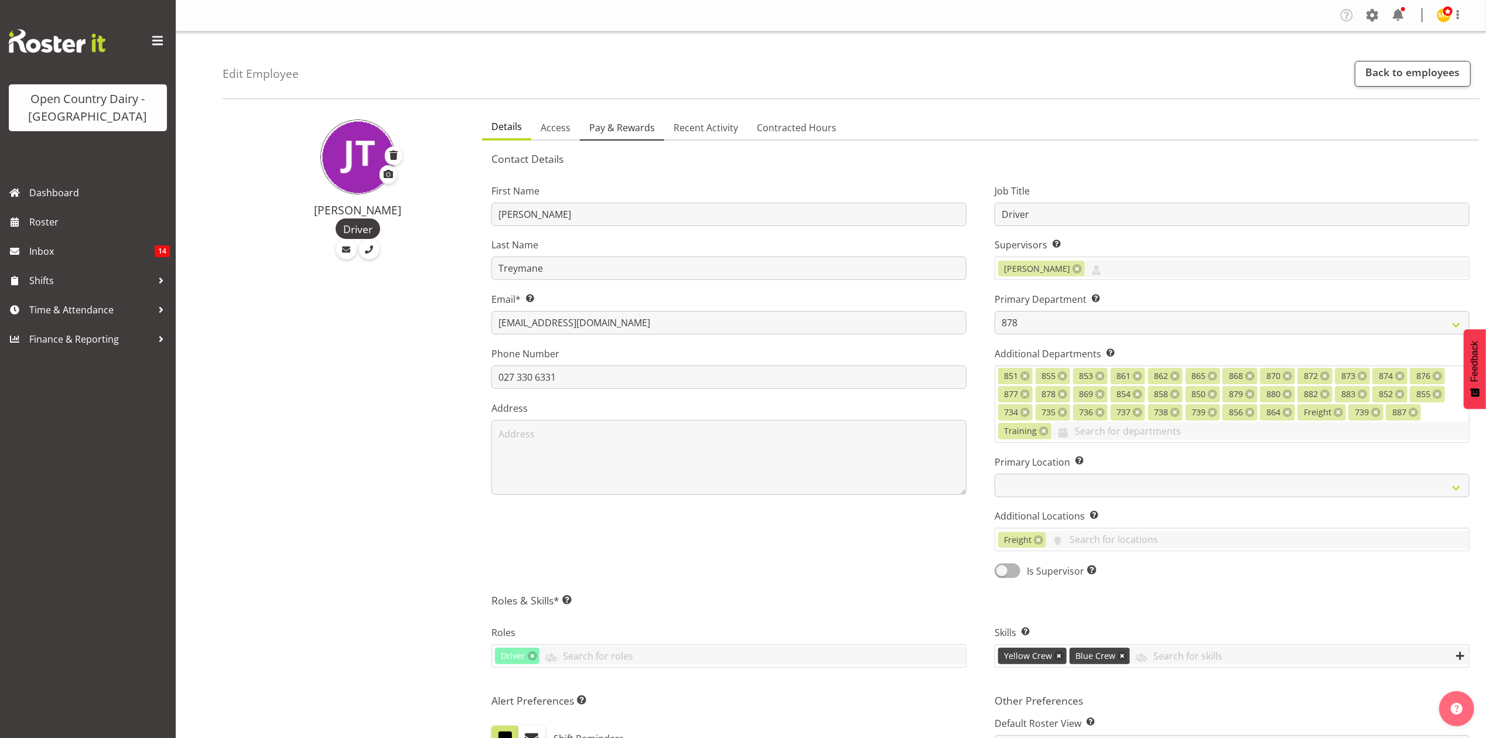
click at [615, 125] on span "Pay & Rewards" at bounding box center [622, 128] width 66 height 14
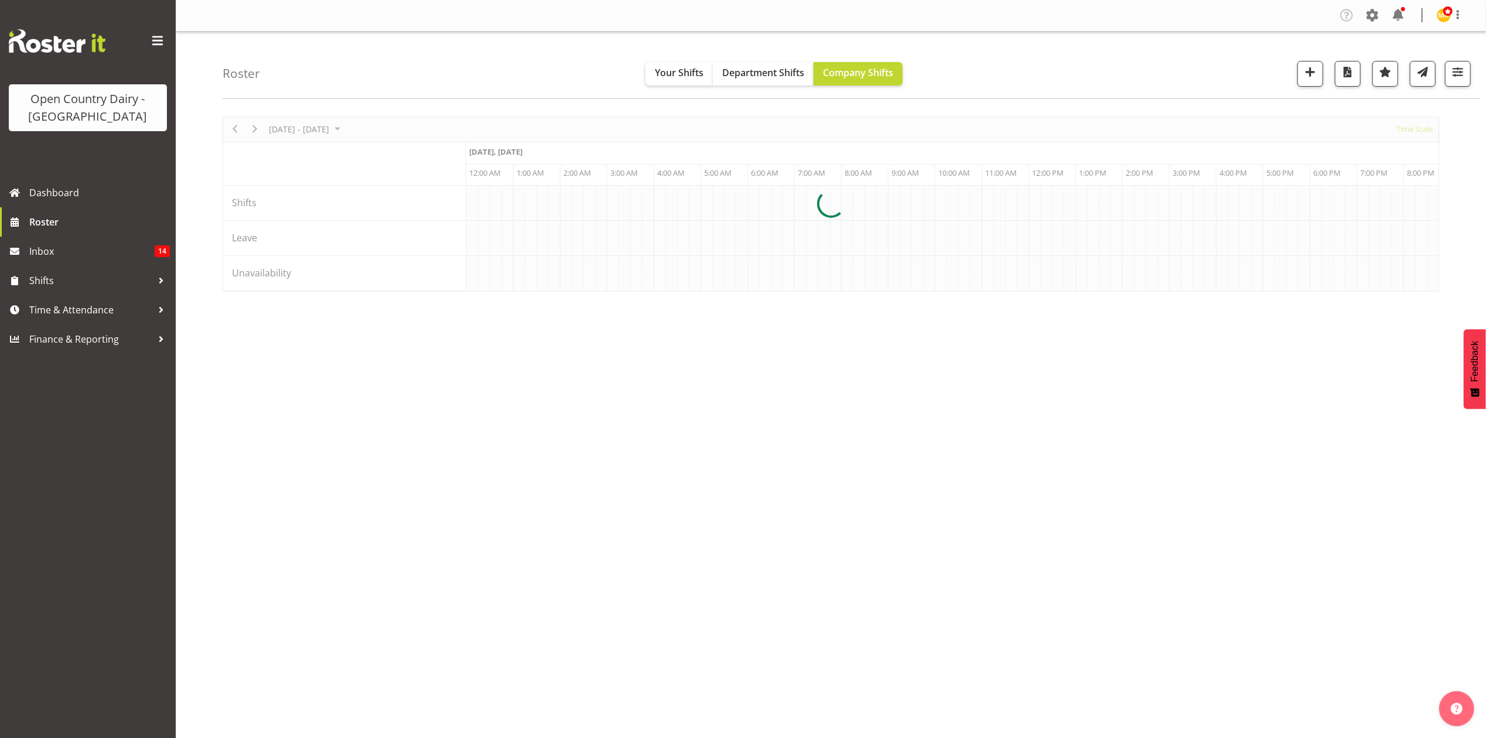
scroll to position [0, 3373]
